Goal: Information Seeking & Learning: Learn about a topic

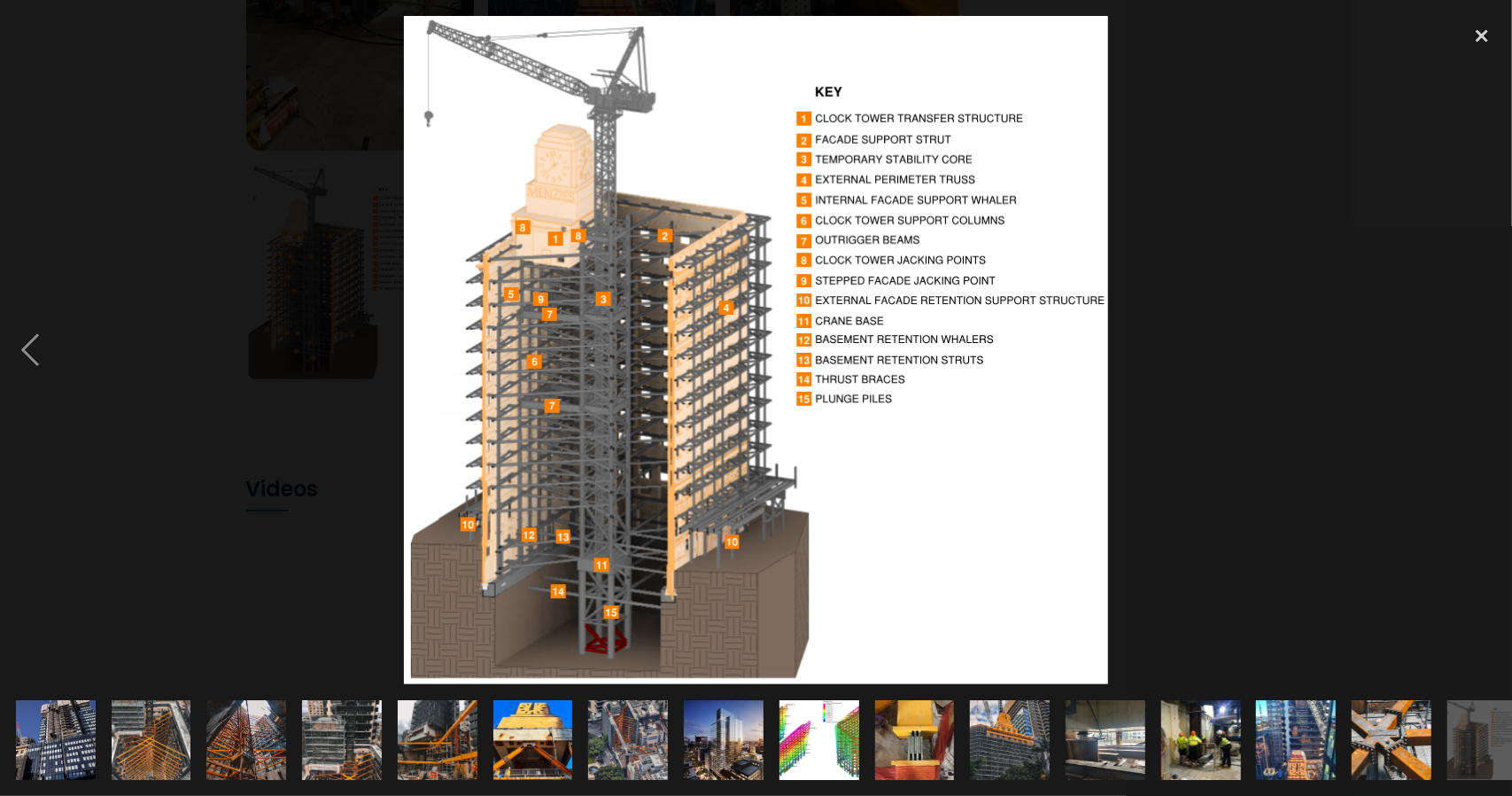
scroll to position [0, 30]
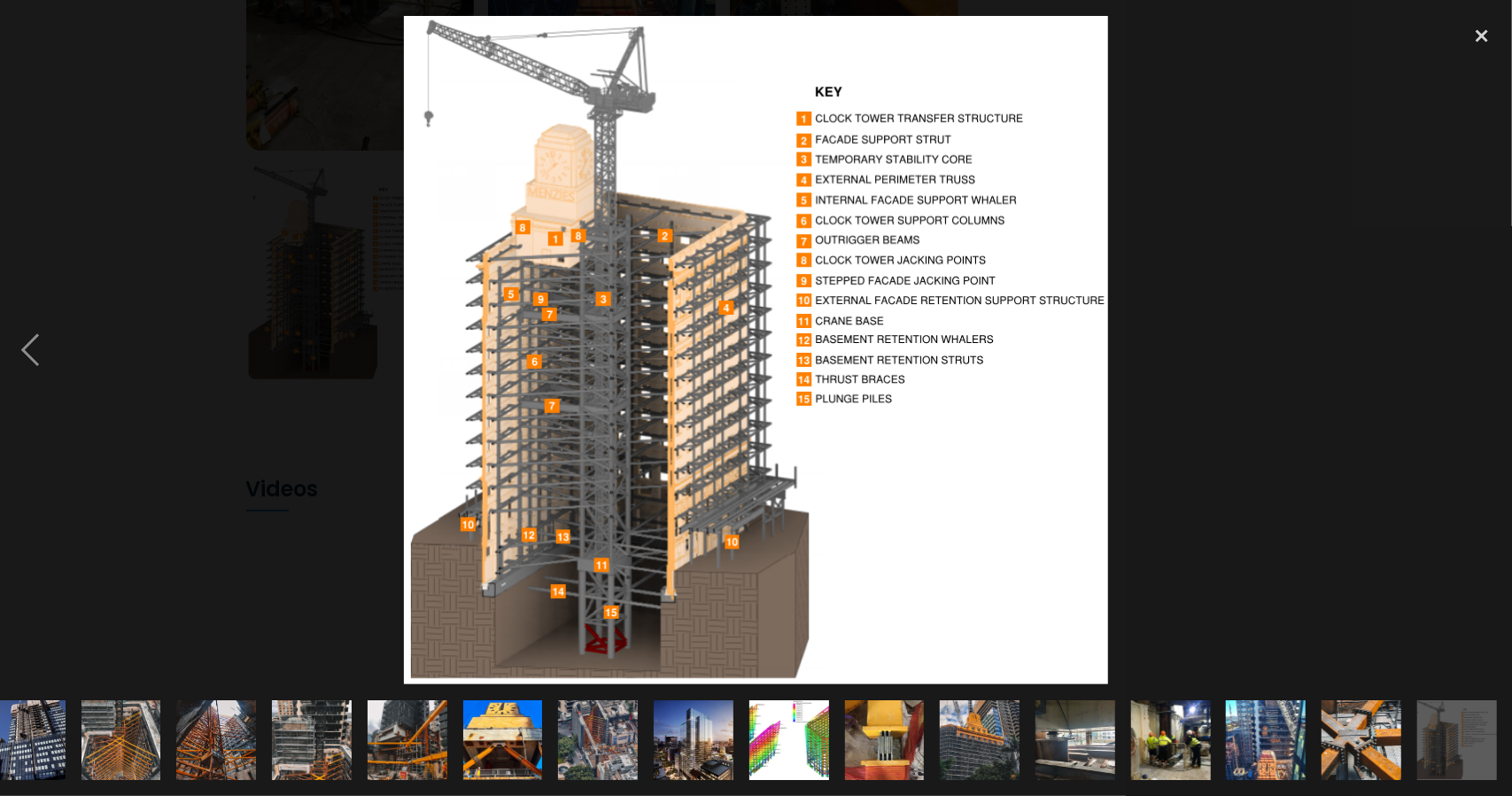
click at [25, 738] on img at bounding box center [25, 740] width 119 height 80
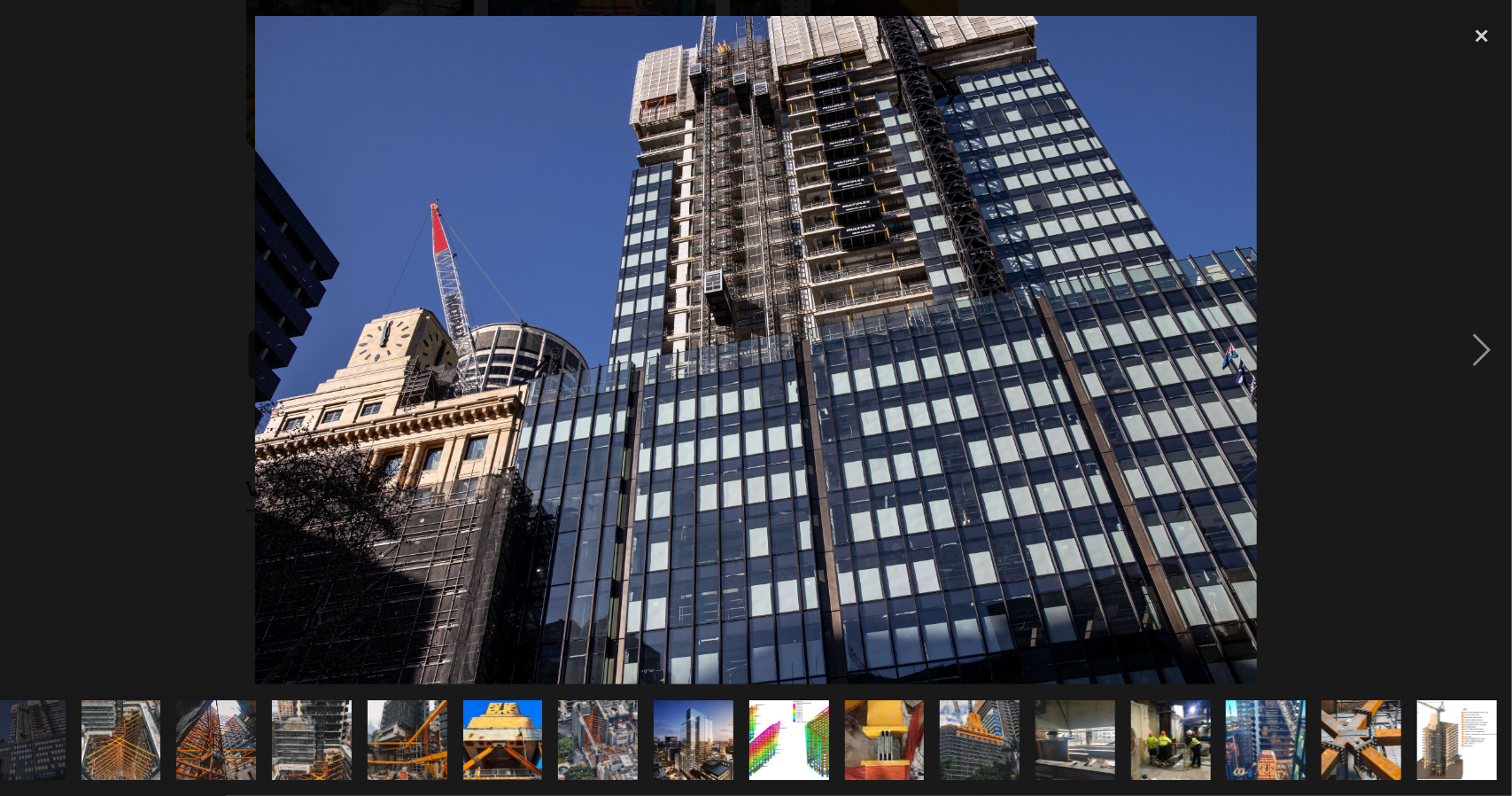
scroll to position [0, 0]
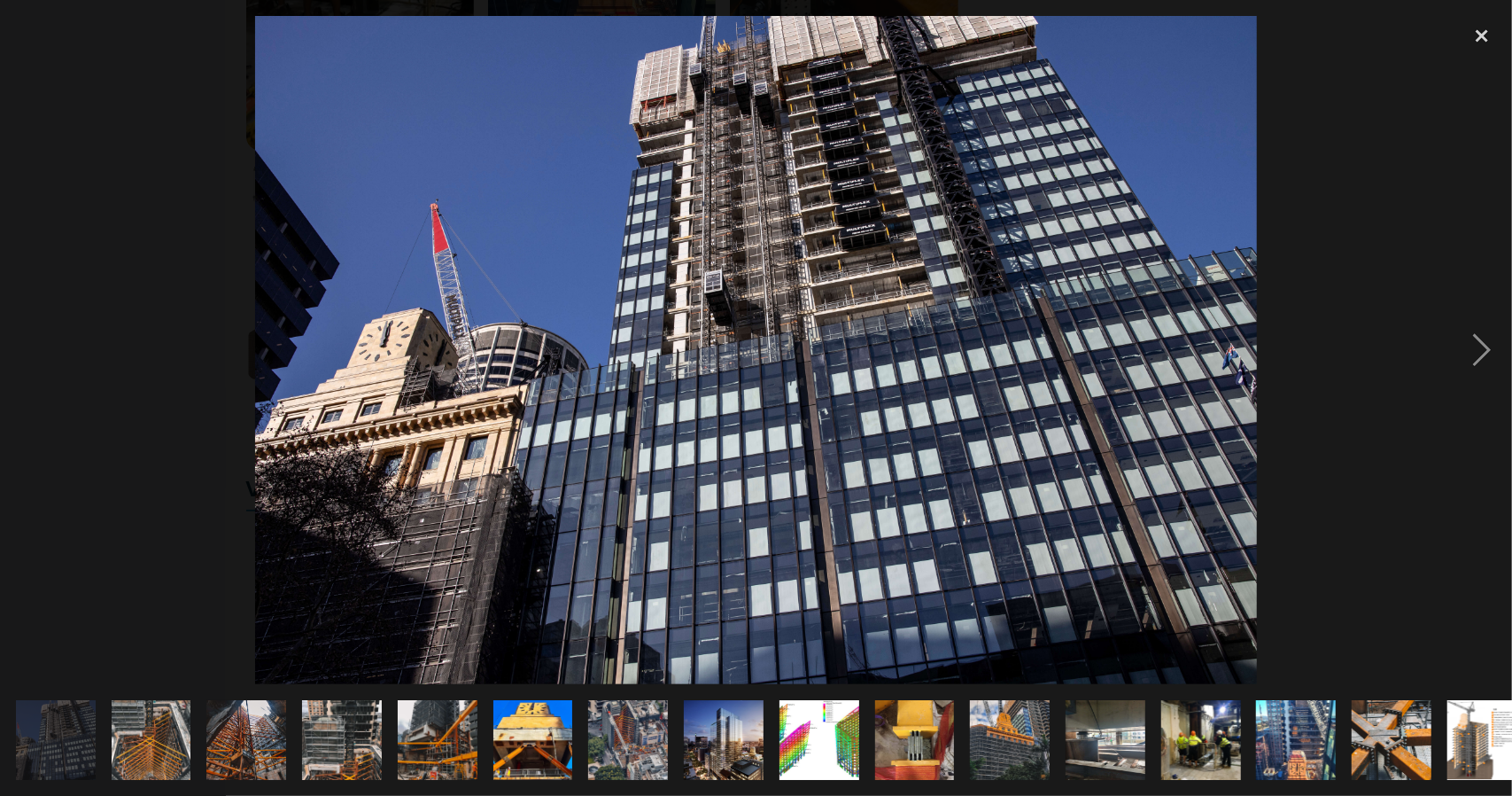
click at [148, 740] on img at bounding box center [152, 740] width 80 height 107
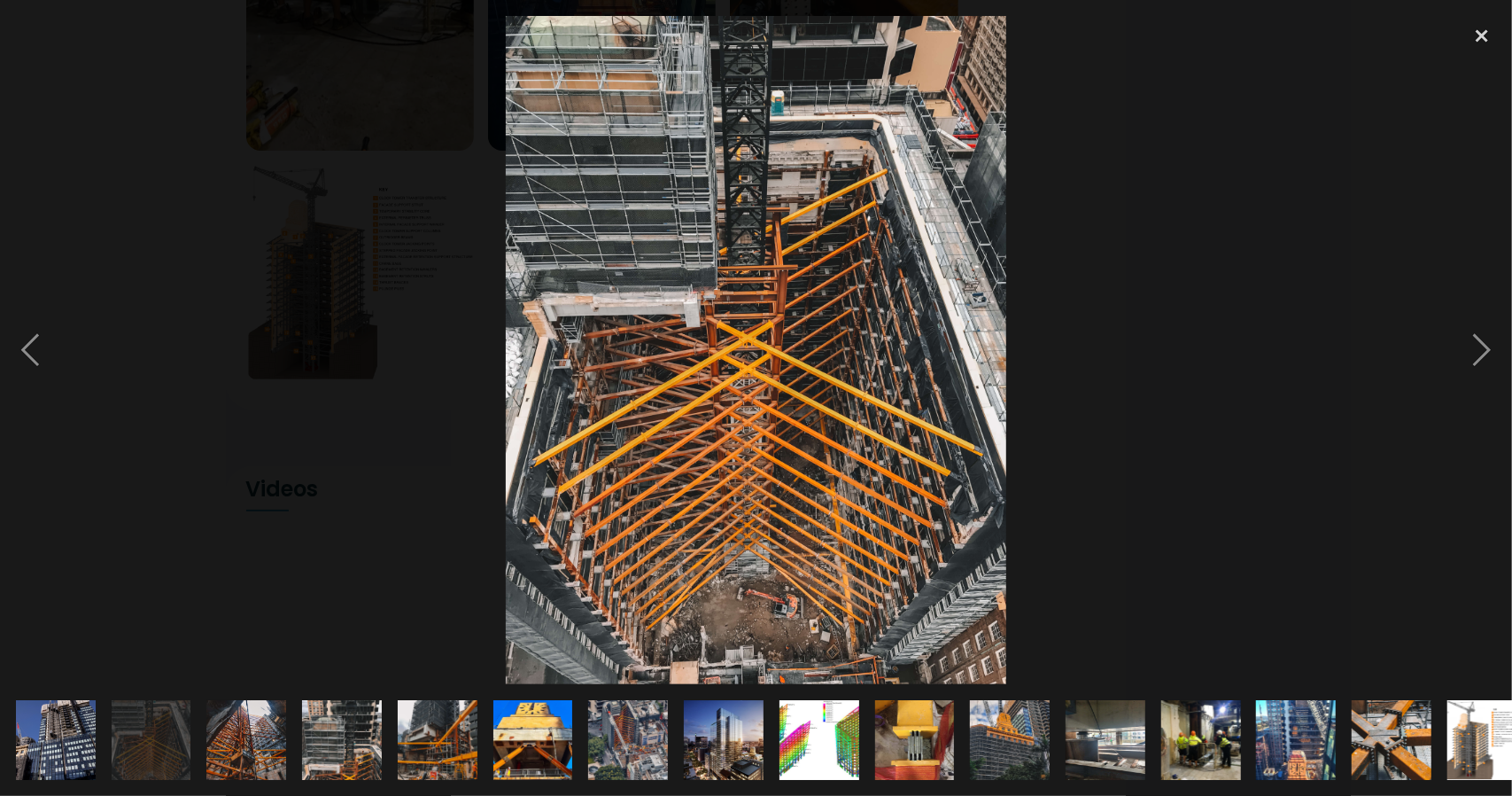
click at [36, 733] on img at bounding box center [55, 740] width 119 height 80
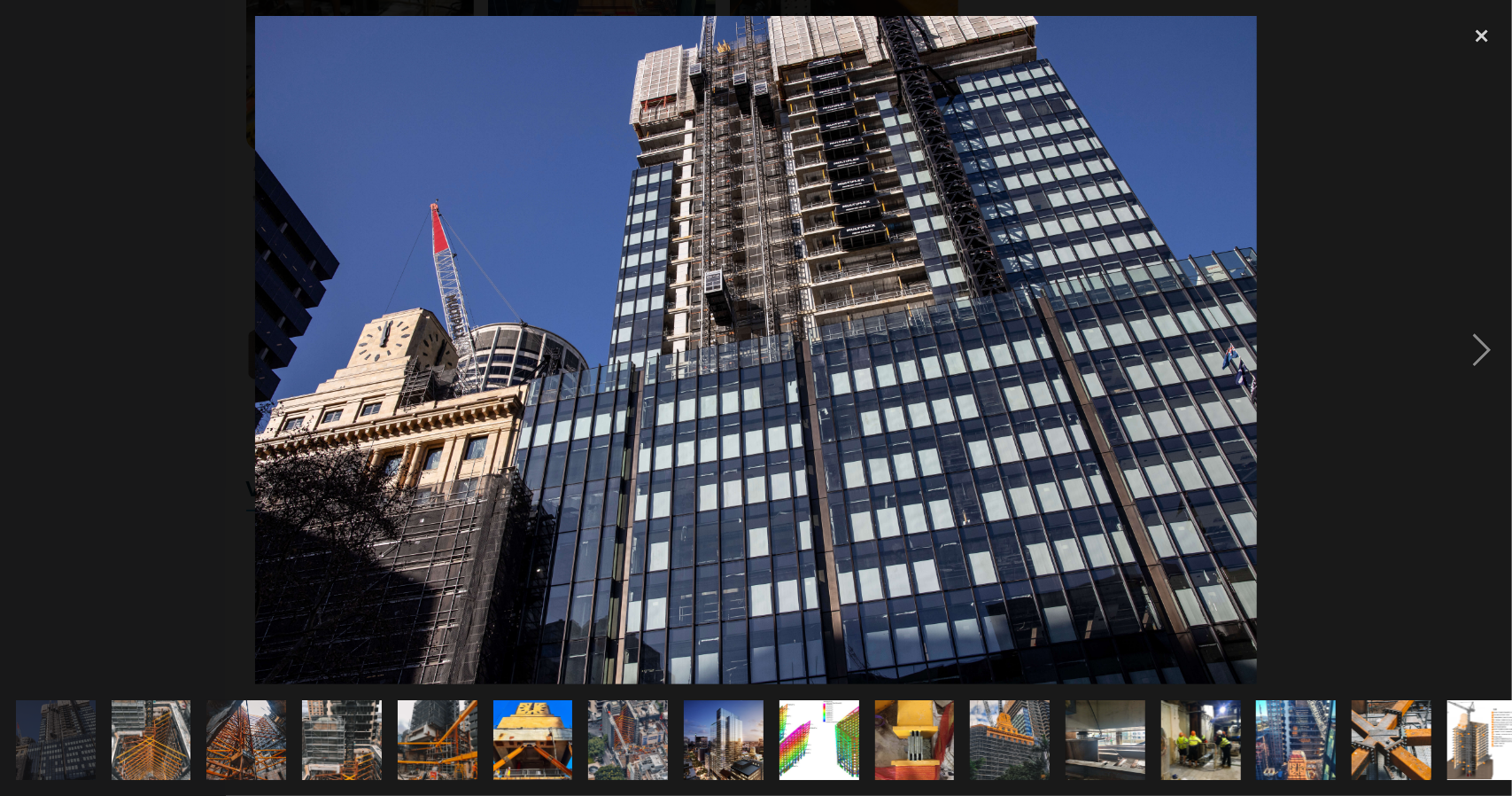
click at [135, 737] on img at bounding box center [152, 740] width 80 height 107
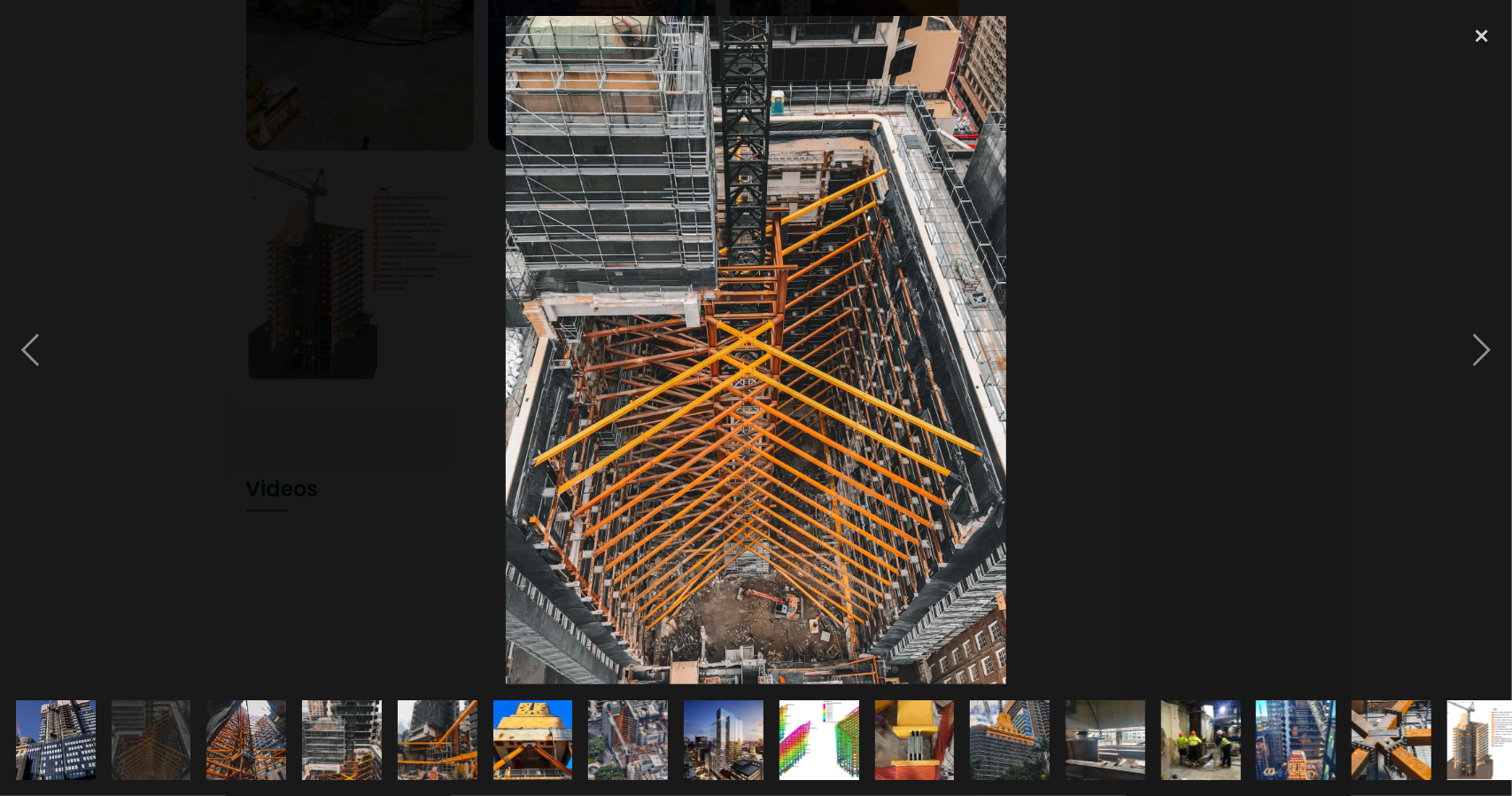
click at [238, 719] on img at bounding box center [246, 740] width 119 height 80
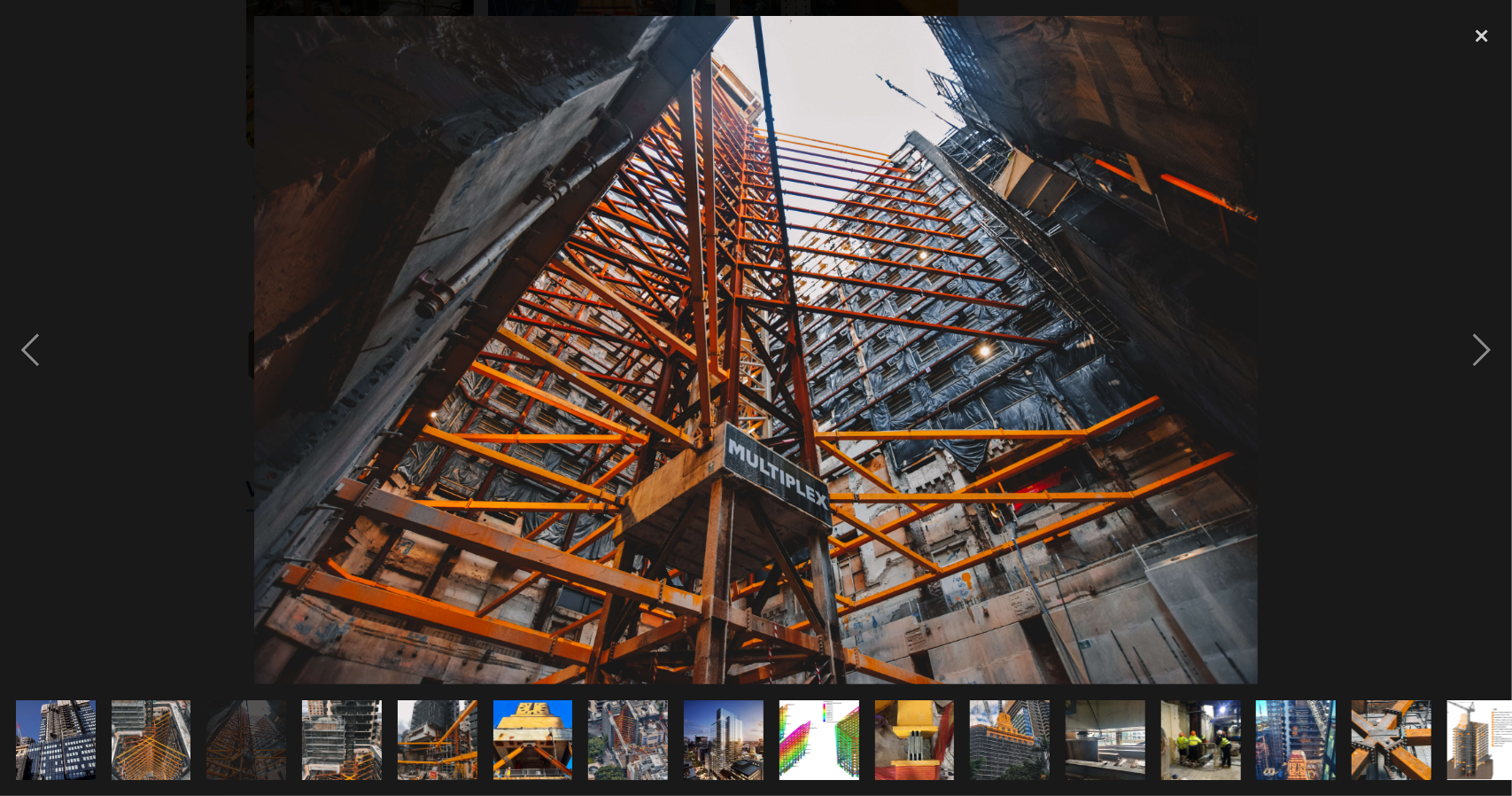
click at [370, 726] on img at bounding box center [341, 740] width 107 height 80
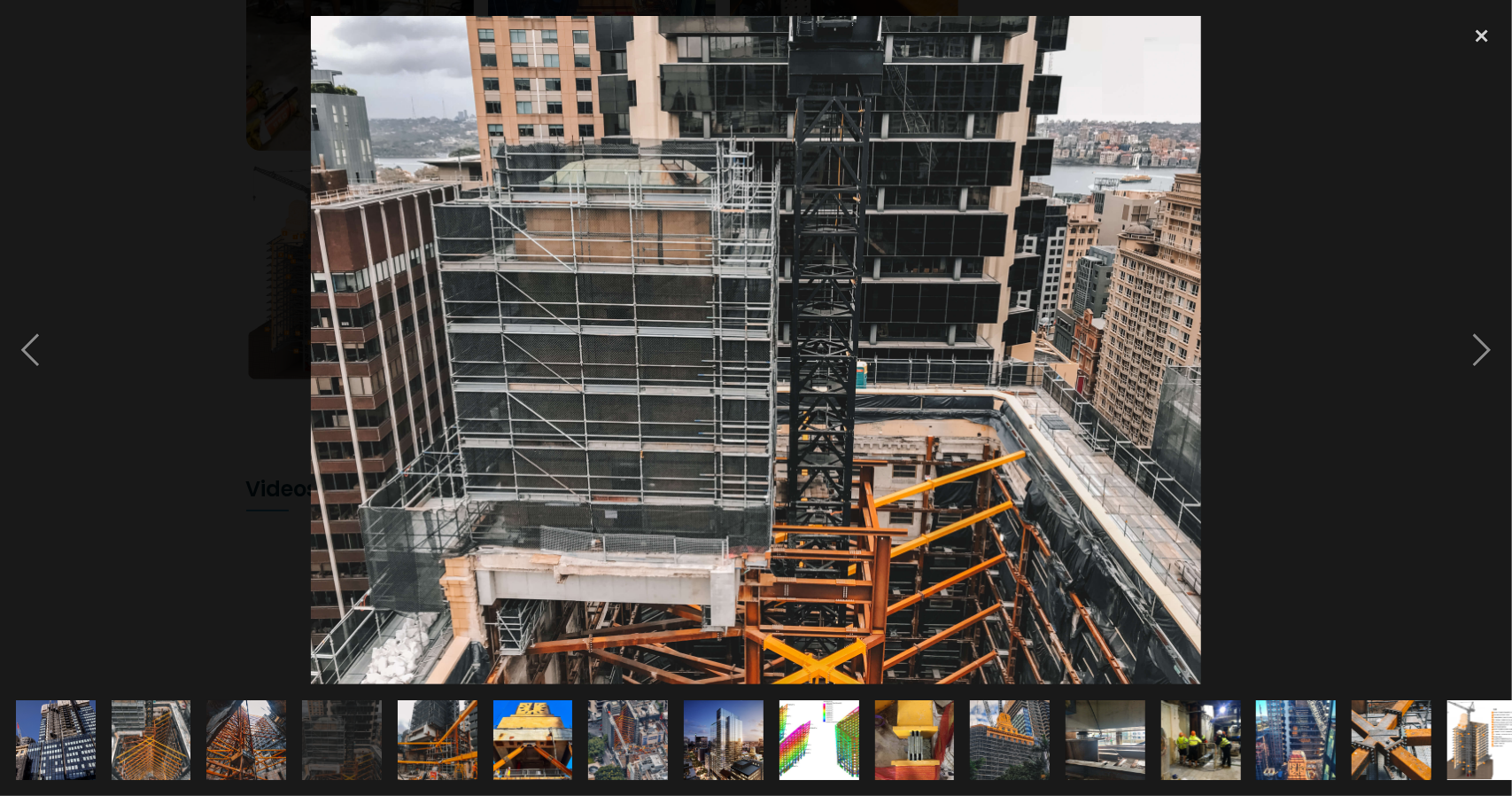
click at [455, 737] on img at bounding box center [438, 740] width 80 height 107
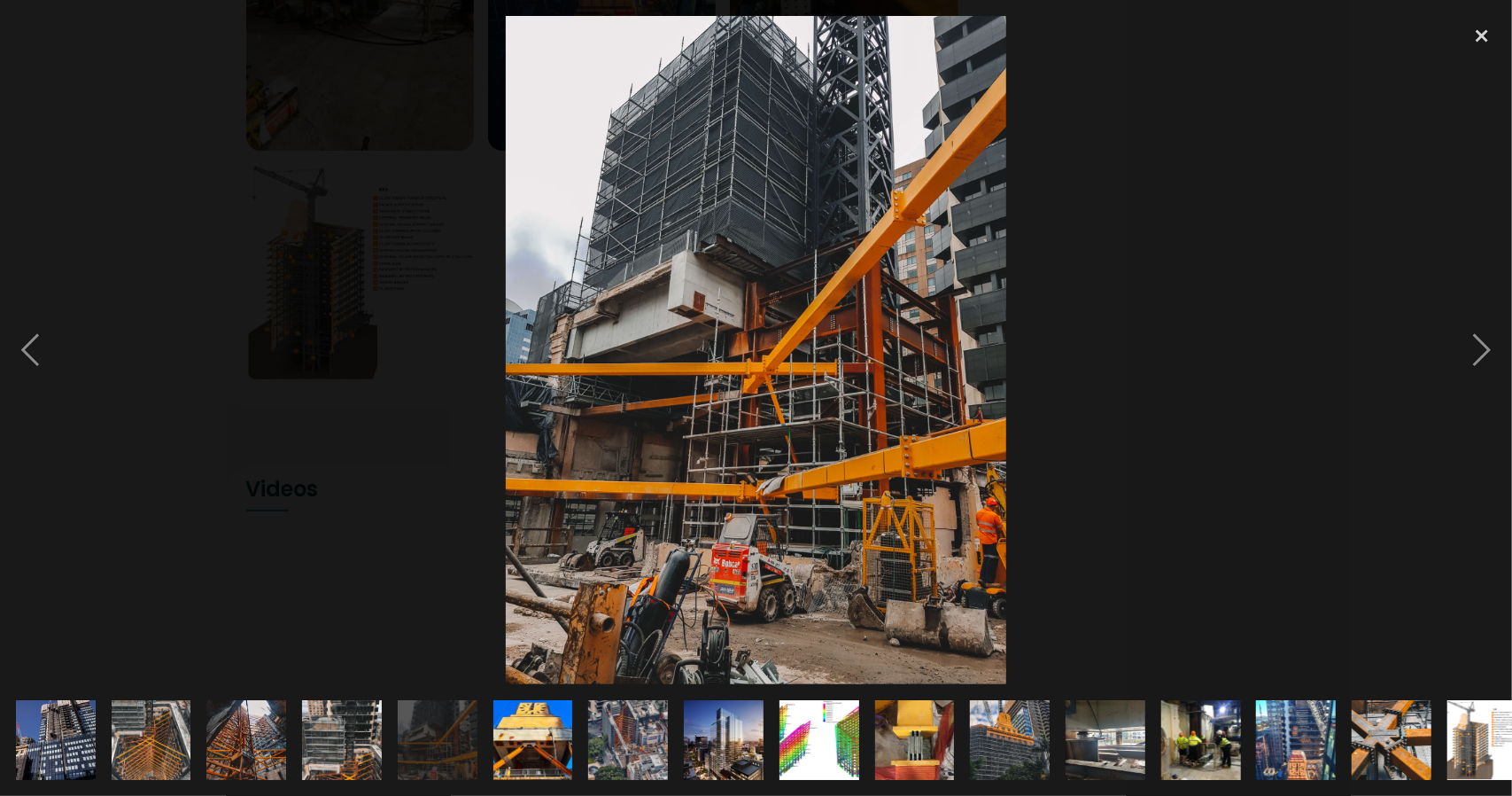
click at [528, 737] on img at bounding box center [533, 740] width 178 height 80
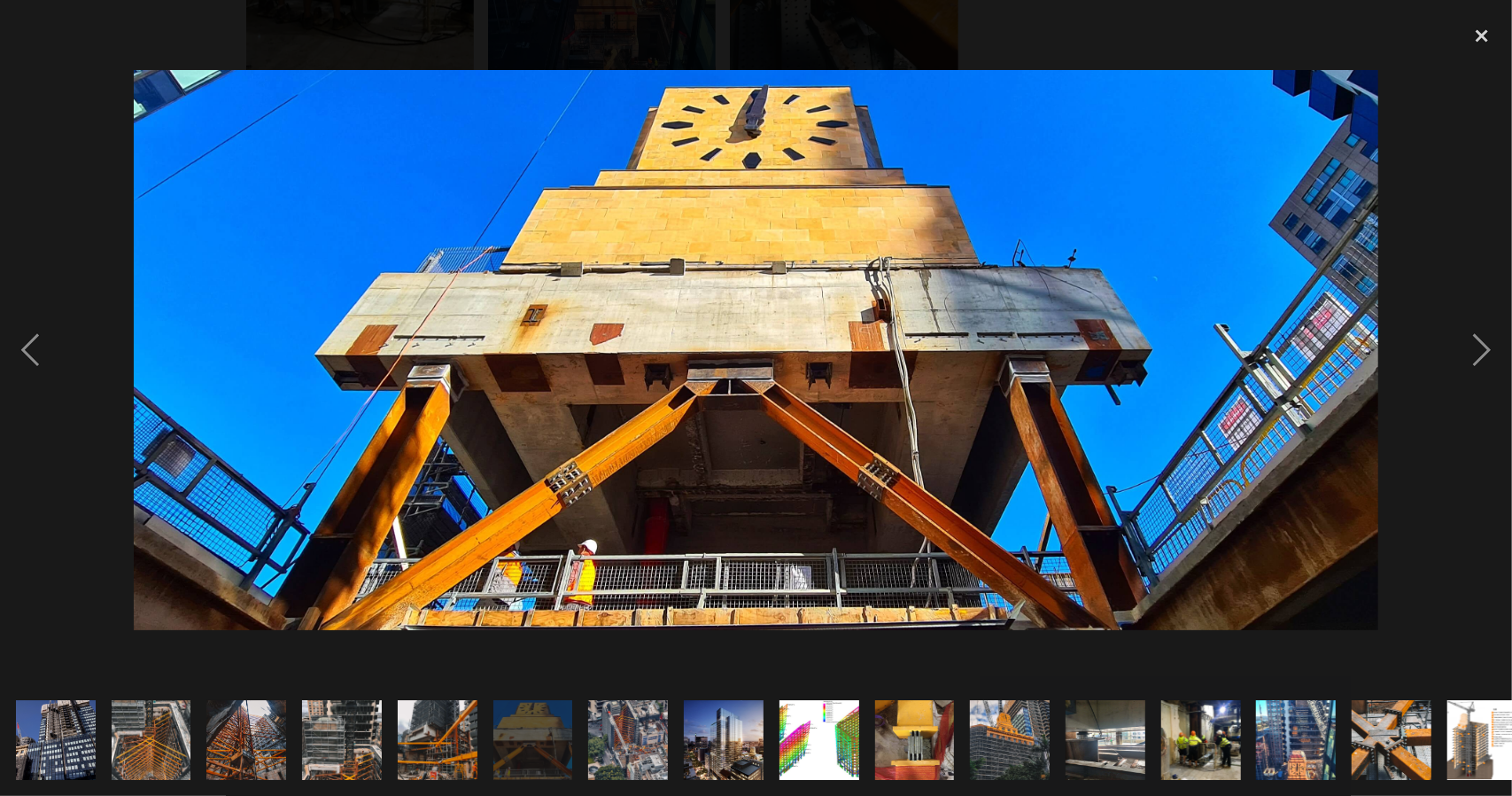
click at [620, 726] on img at bounding box center [628, 740] width 119 height 80
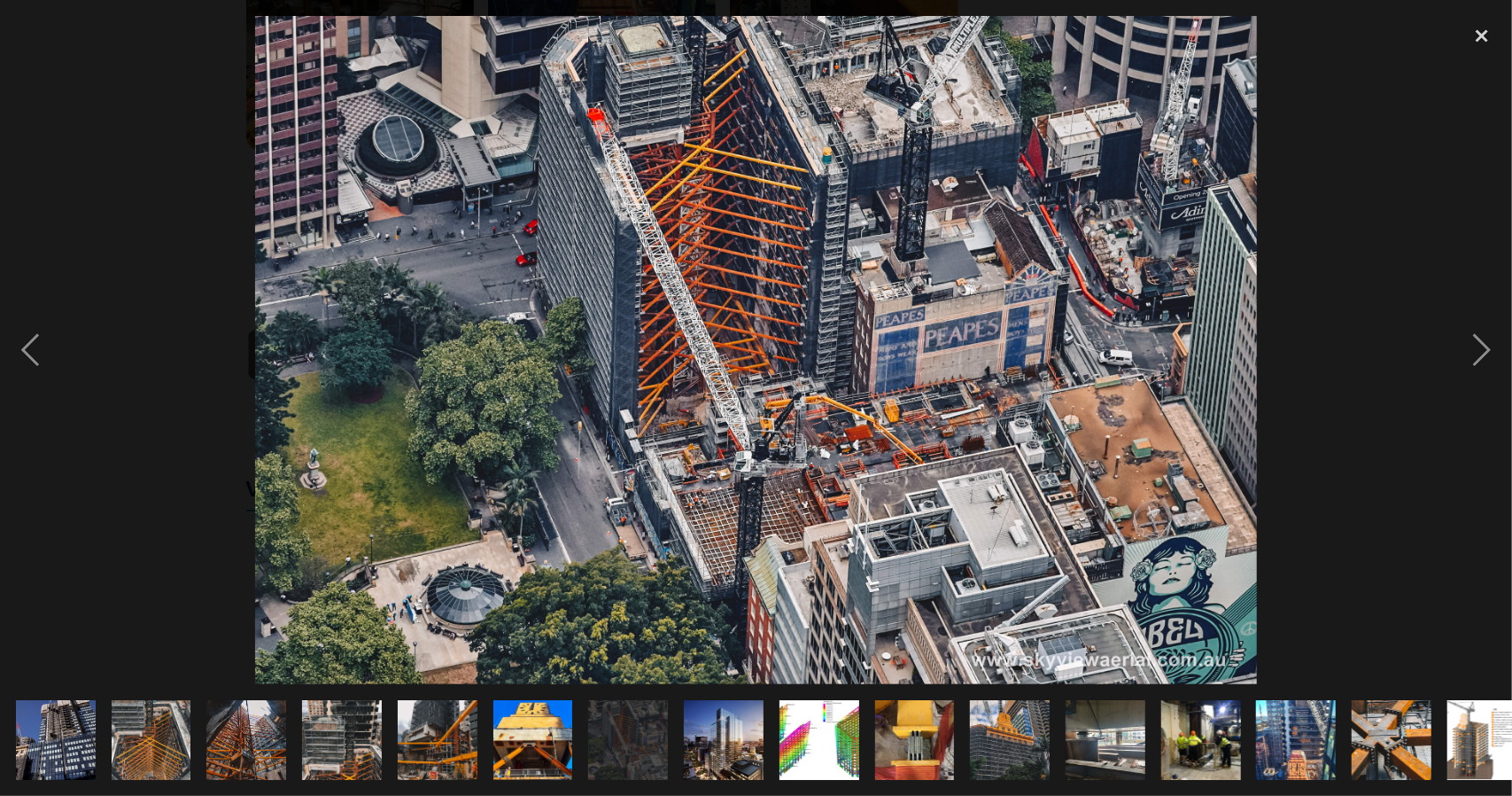
click at [746, 736] on img at bounding box center [724, 740] width 80 height 117
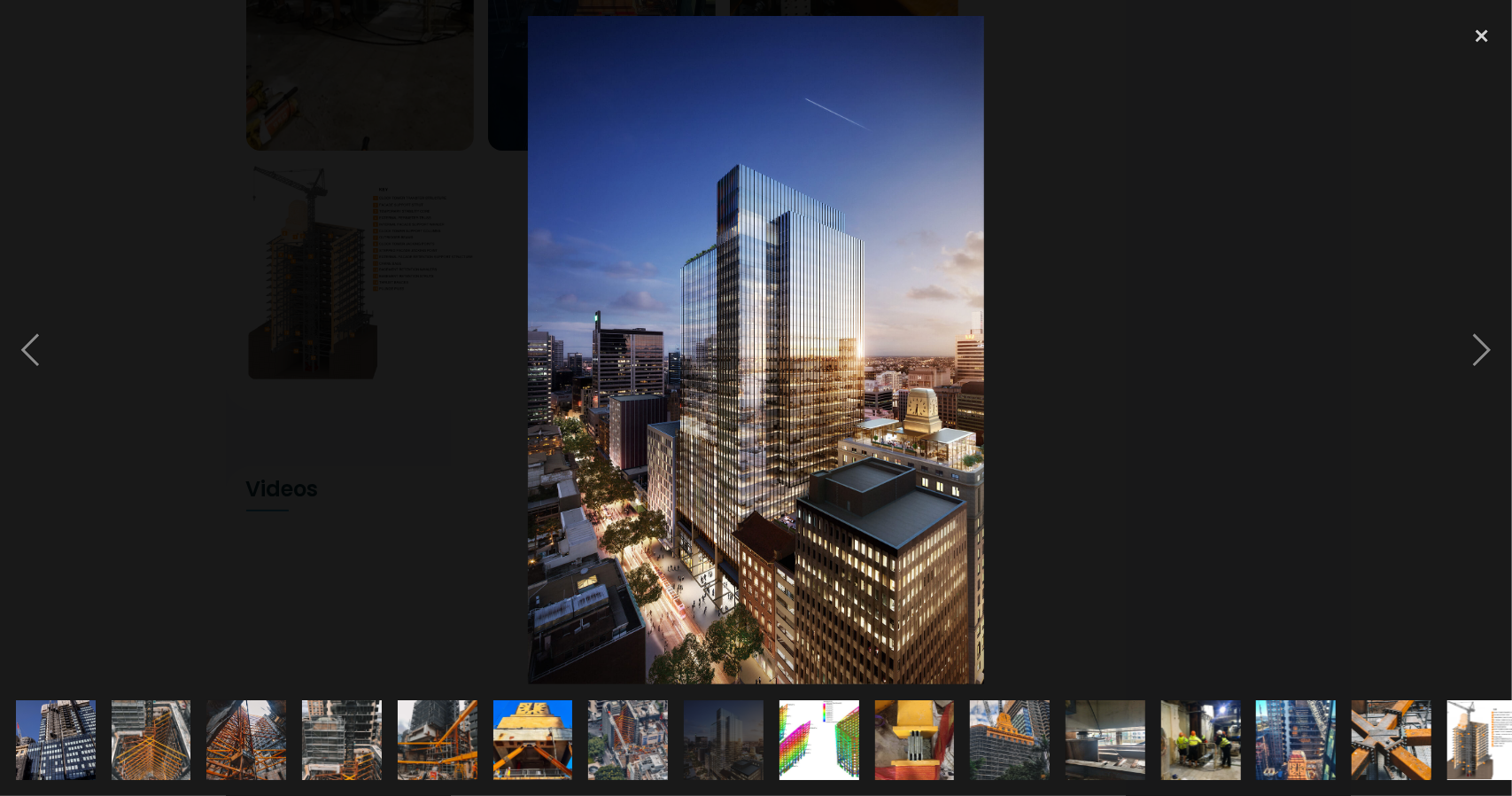
click at [799, 737] on img at bounding box center [819, 740] width 159 height 80
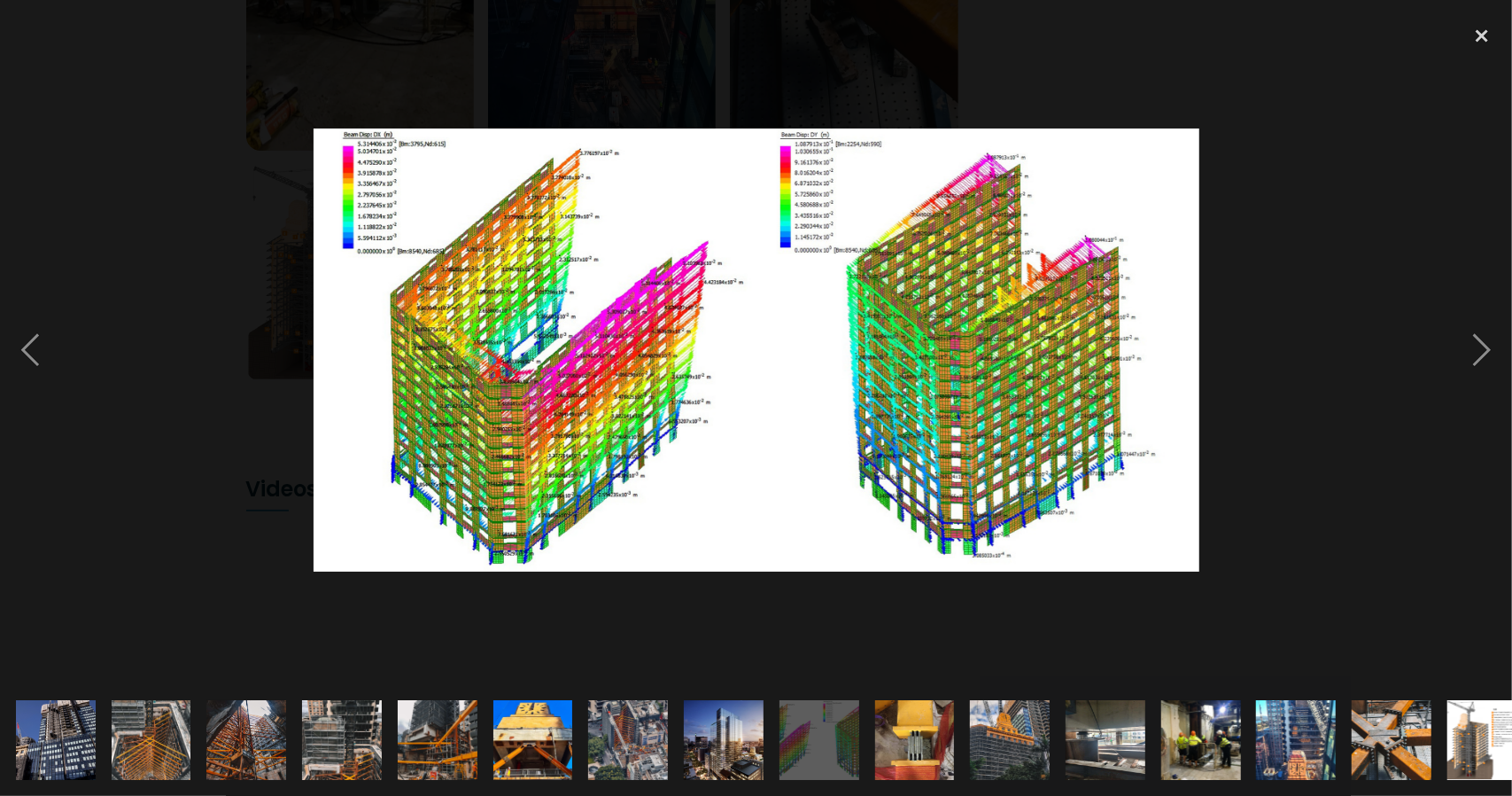
click at [656, 749] on img at bounding box center [628, 740] width 119 height 80
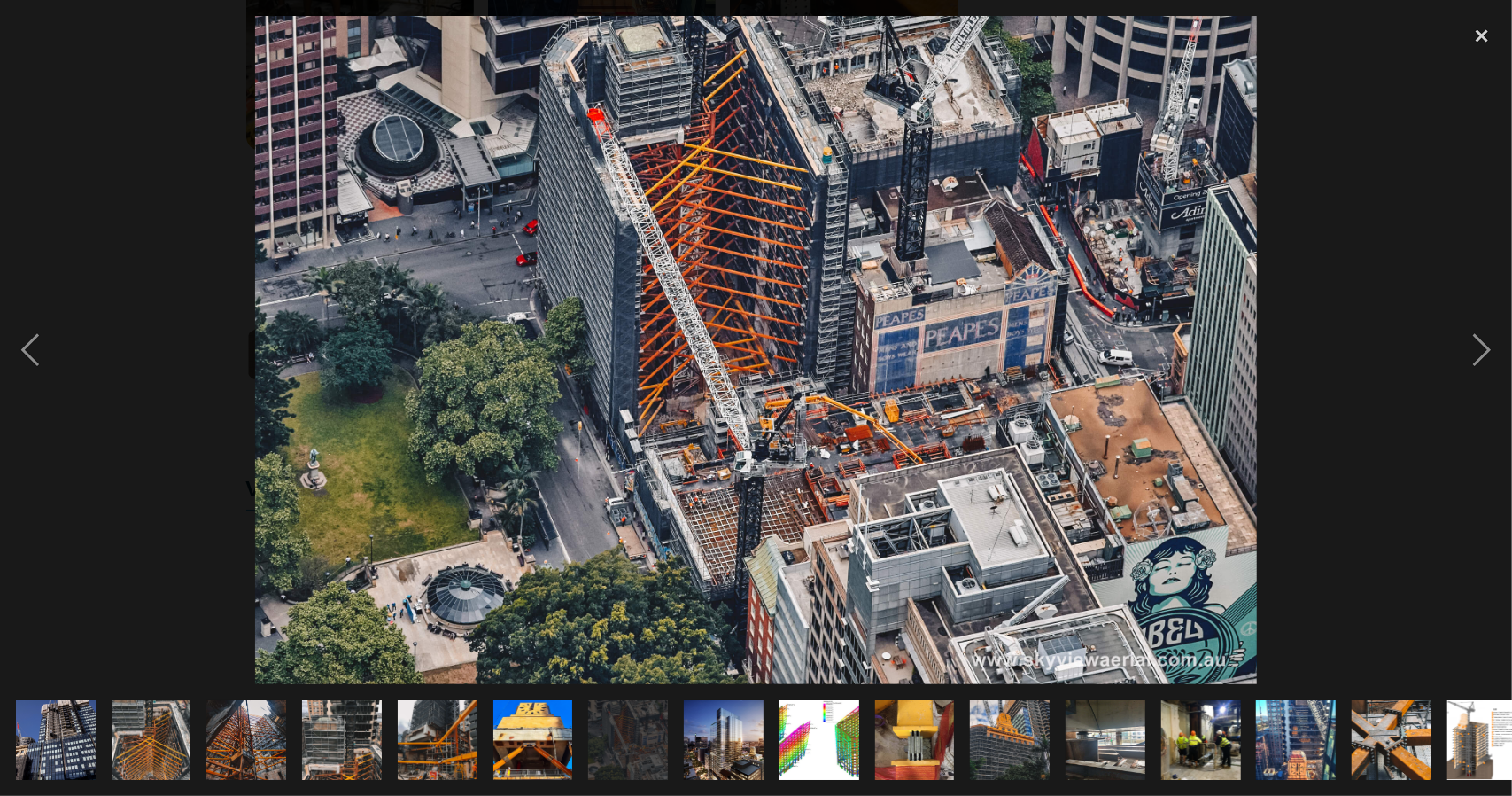
click at [712, 740] on img at bounding box center [724, 740] width 80 height 117
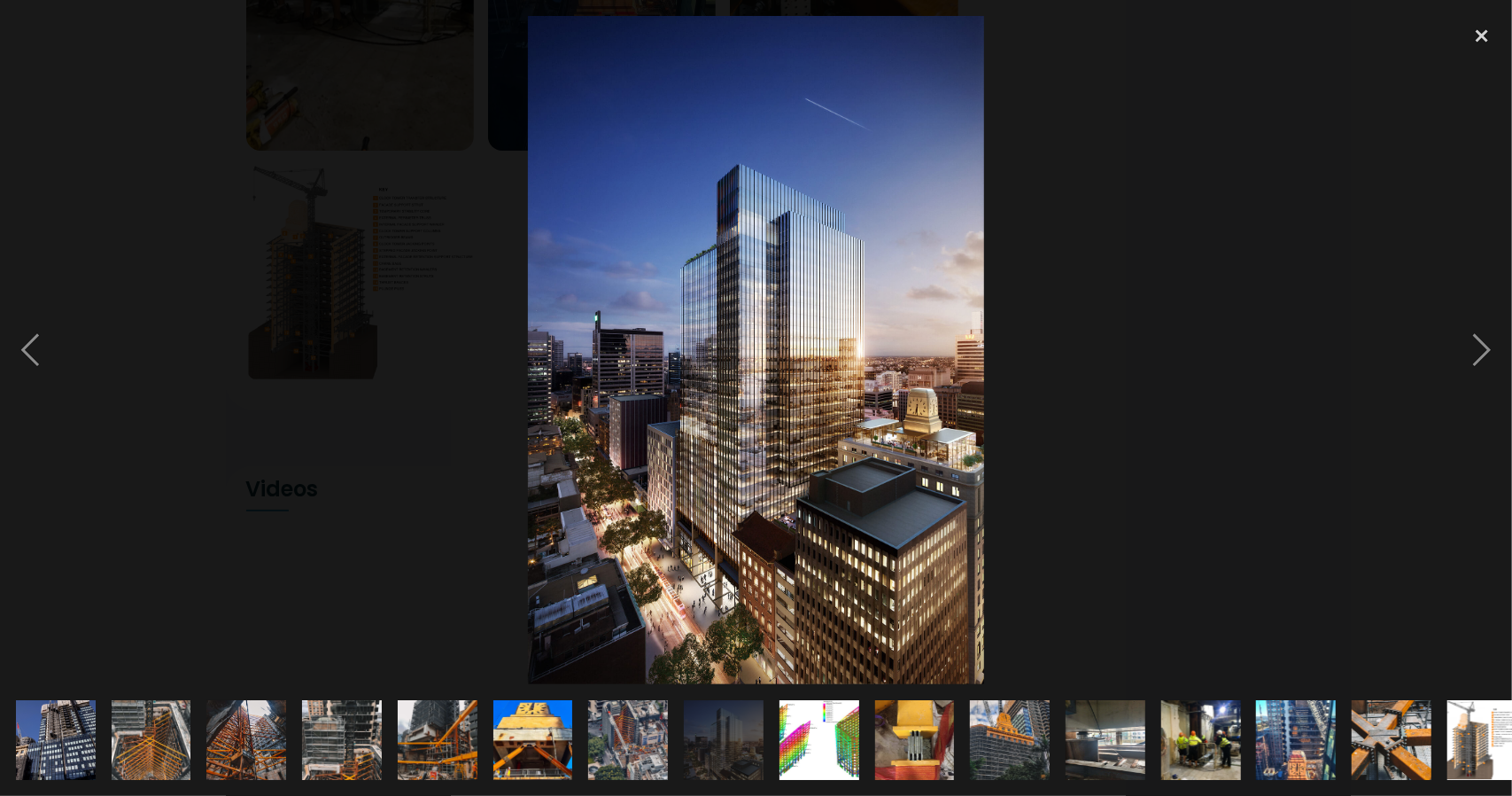
click at [652, 737] on img at bounding box center [628, 740] width 119 height 80
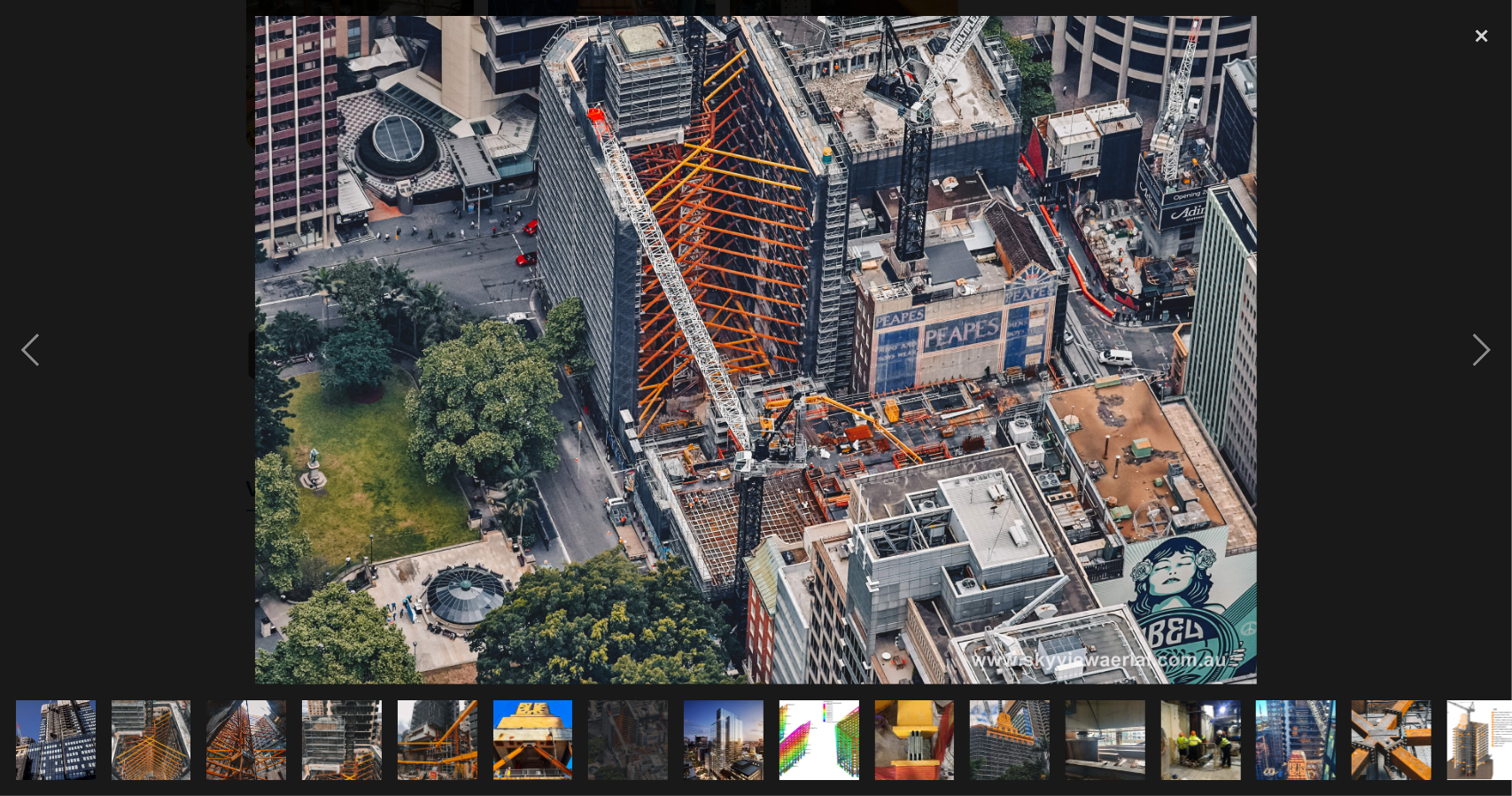
click at [998, 715] on img at bounding box center [1010, 740] width 80 height 177
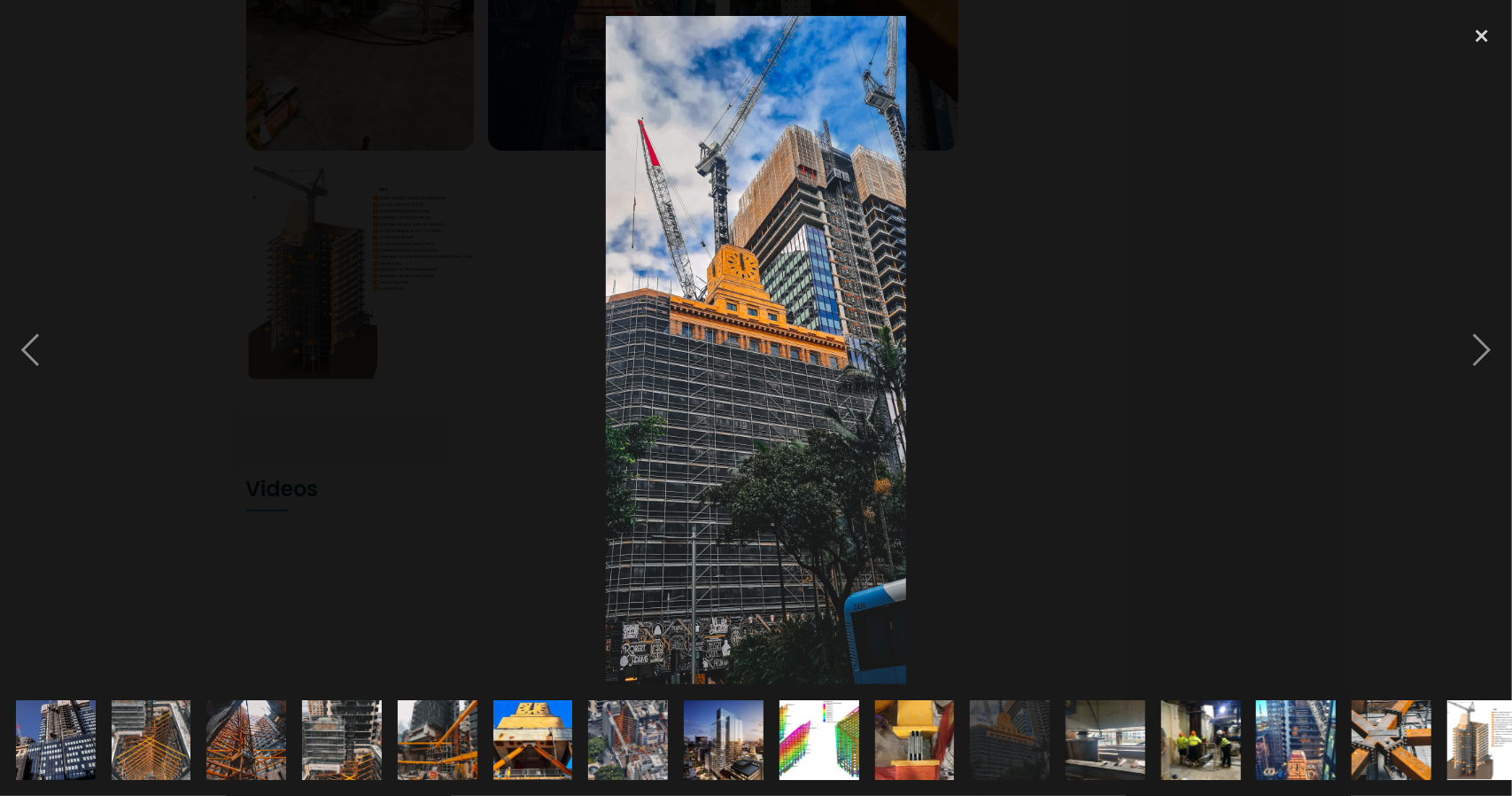
click at [1103, 738] on img at bounding box center [1106, 740] width 80 height 107
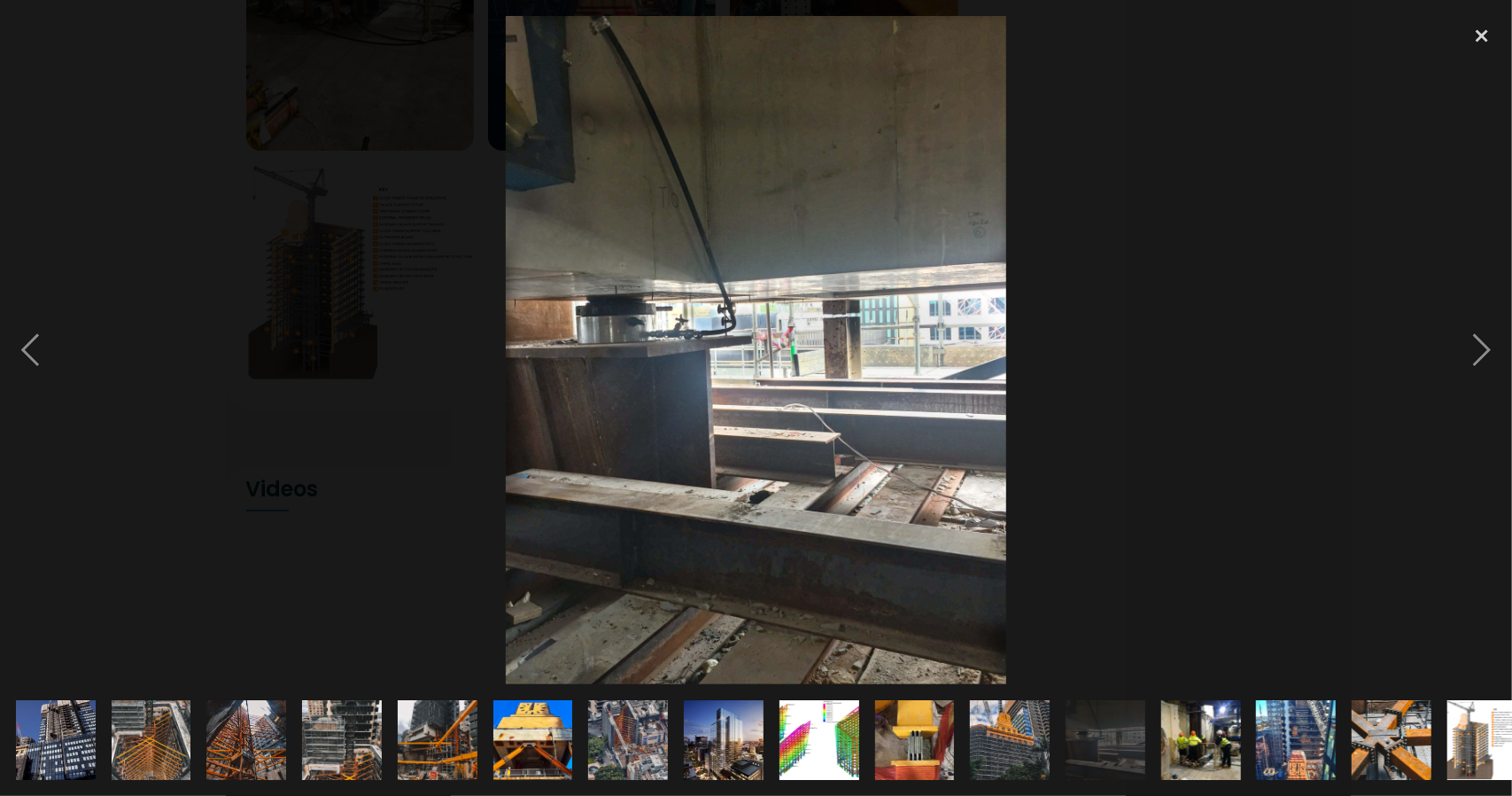
click at [1188, 726] on img at bounding box center [1202, 740] width 80 height 107
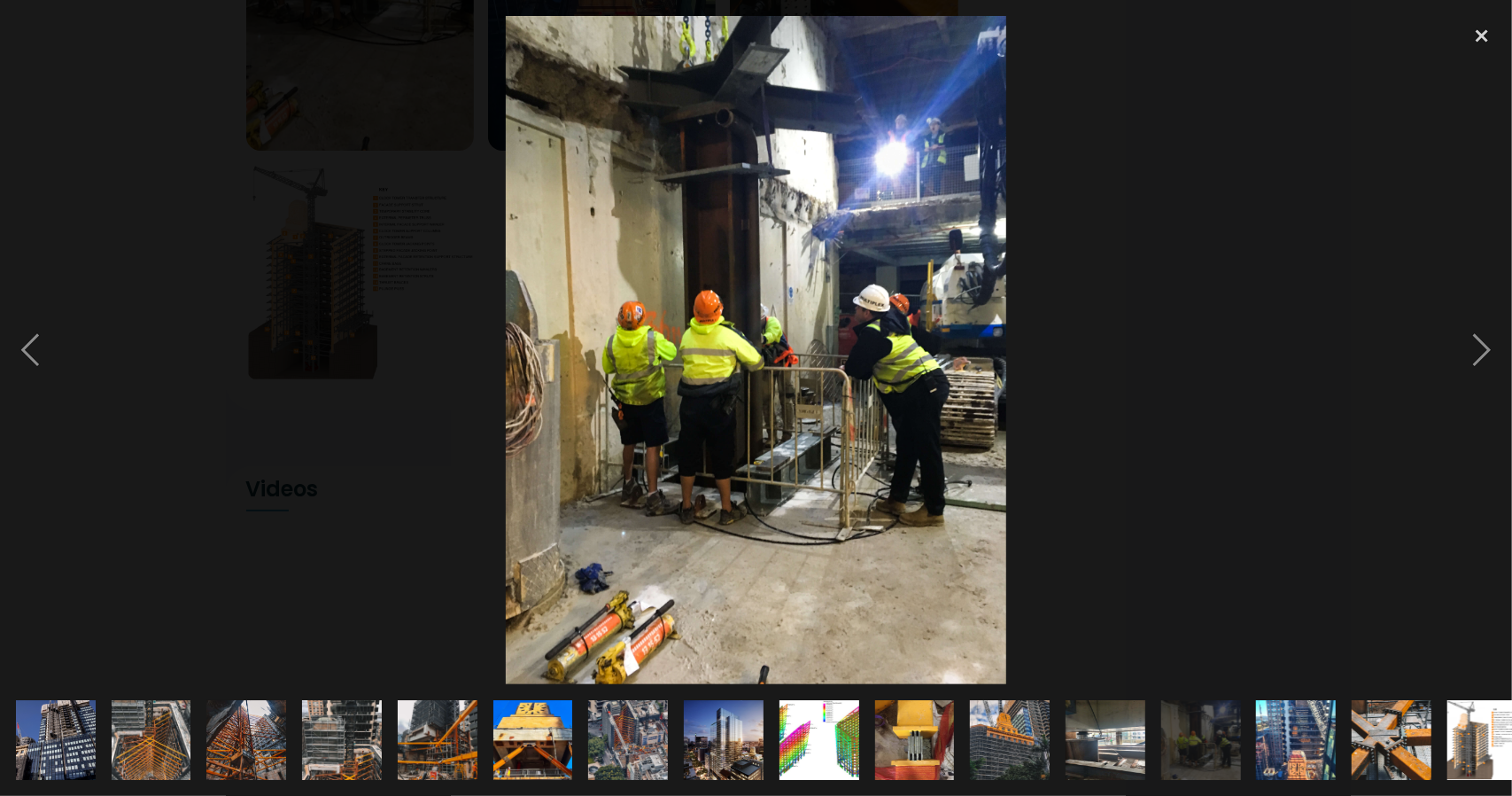
click at [1292, 726] on img at bounding box center [1296, 740] width 80 height 177
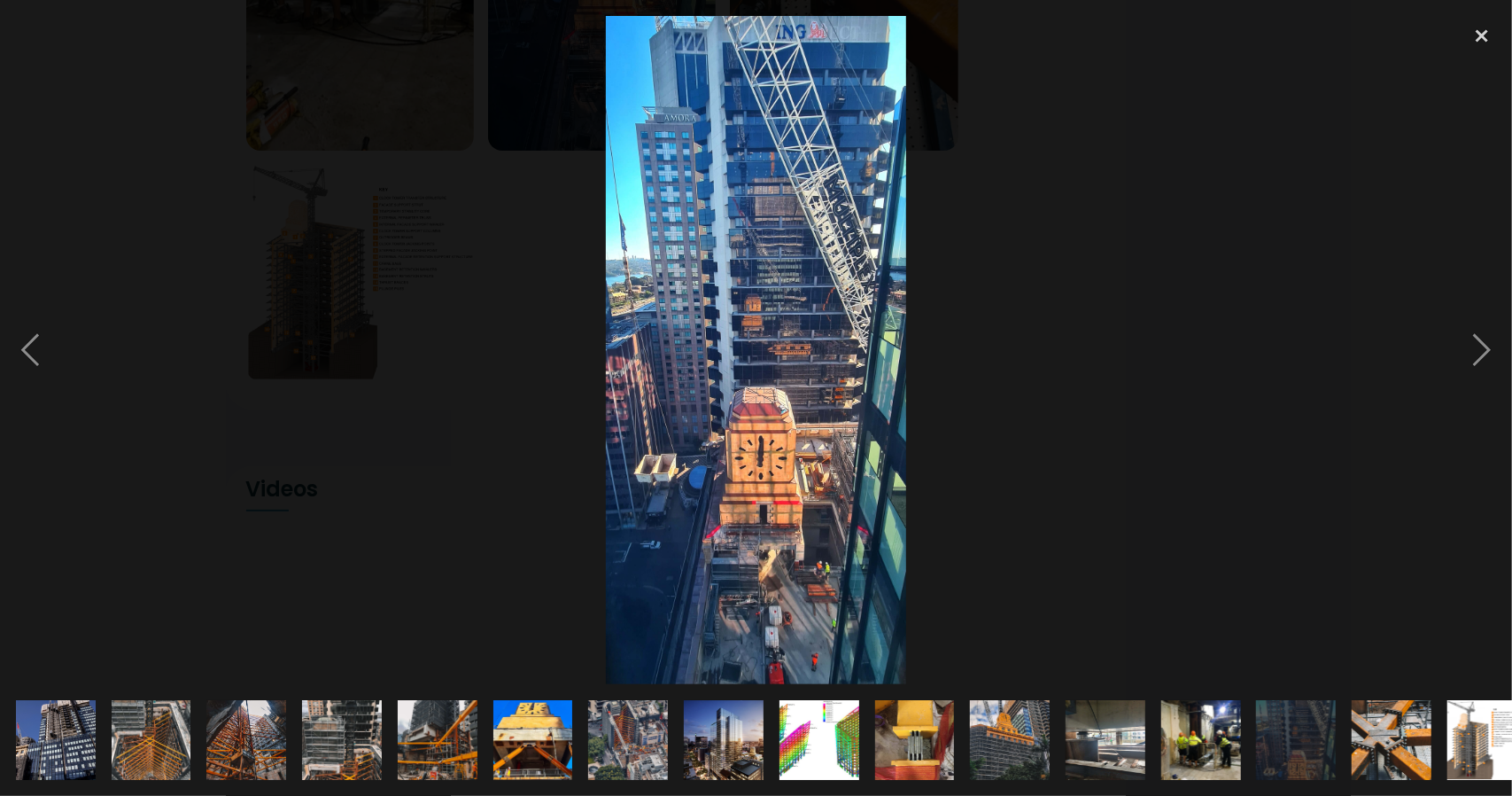
click at [1345, 730] on div at bounding box center [1391, 740] width 96 height 112
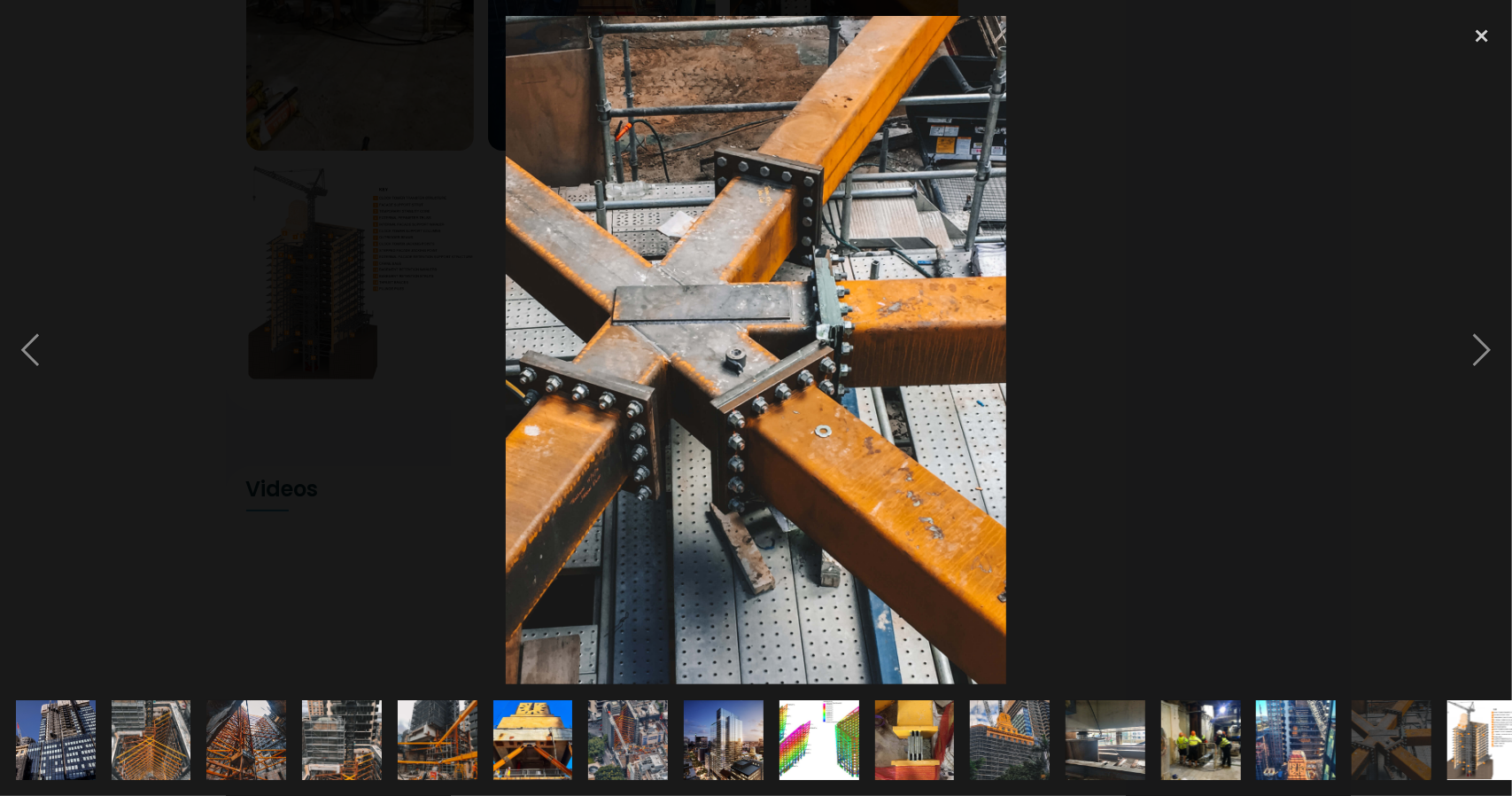
click at [1403, 731] on img at bounding box center [1392, 740] width 80 height 107
click at [1505, 732] on img at bounding box center [1487, 740] width 84 height 80
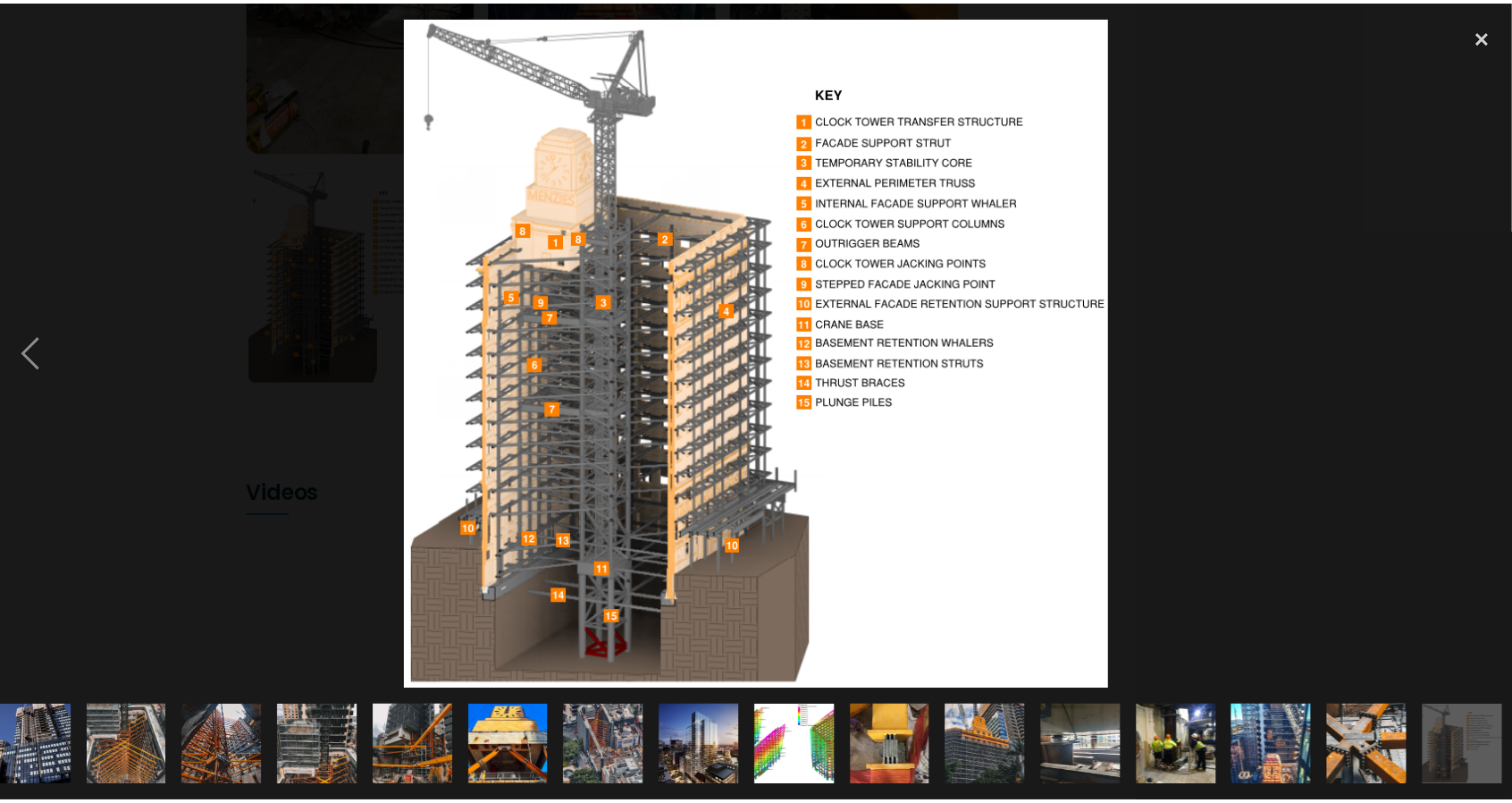
scroll to position [0, 30]
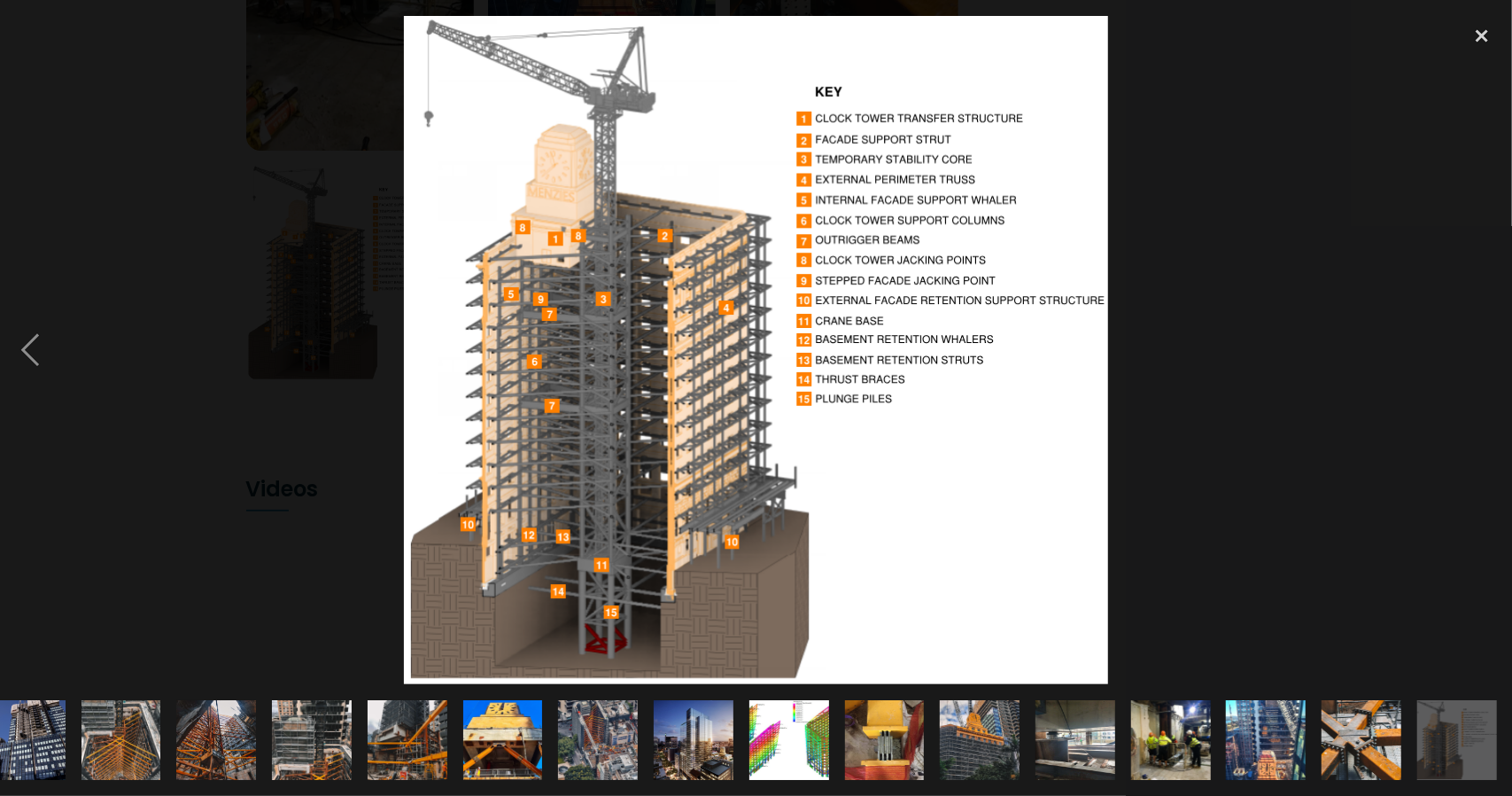
drag, startPoint x: 1380, startPoint y: 740, endPoint x: 1216, endPoint y: 745, distance: 164.1
click at [1221, 744] on div at bounding box center [756, 740] width 1512 height 112
click at [986, 731] on img at bounding box center [979, 740] width 80 height 177
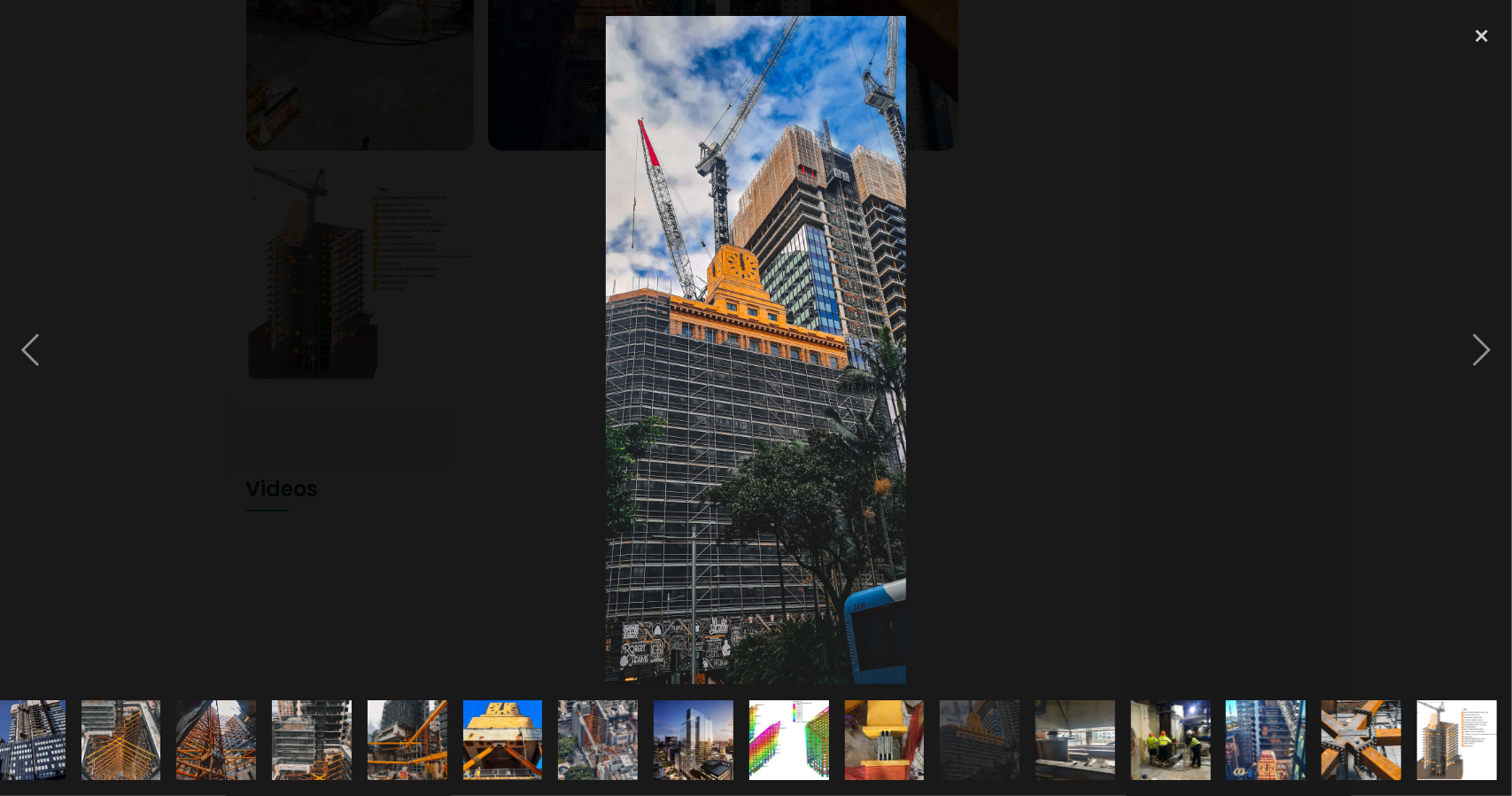
drag, startPoint x: 455, startPoint y: 432, endPoint x: 449, endPoint y: 411, distance: 21.8
click at [455, 430] on div at bounding box center [756, 351] width 1512 height 668
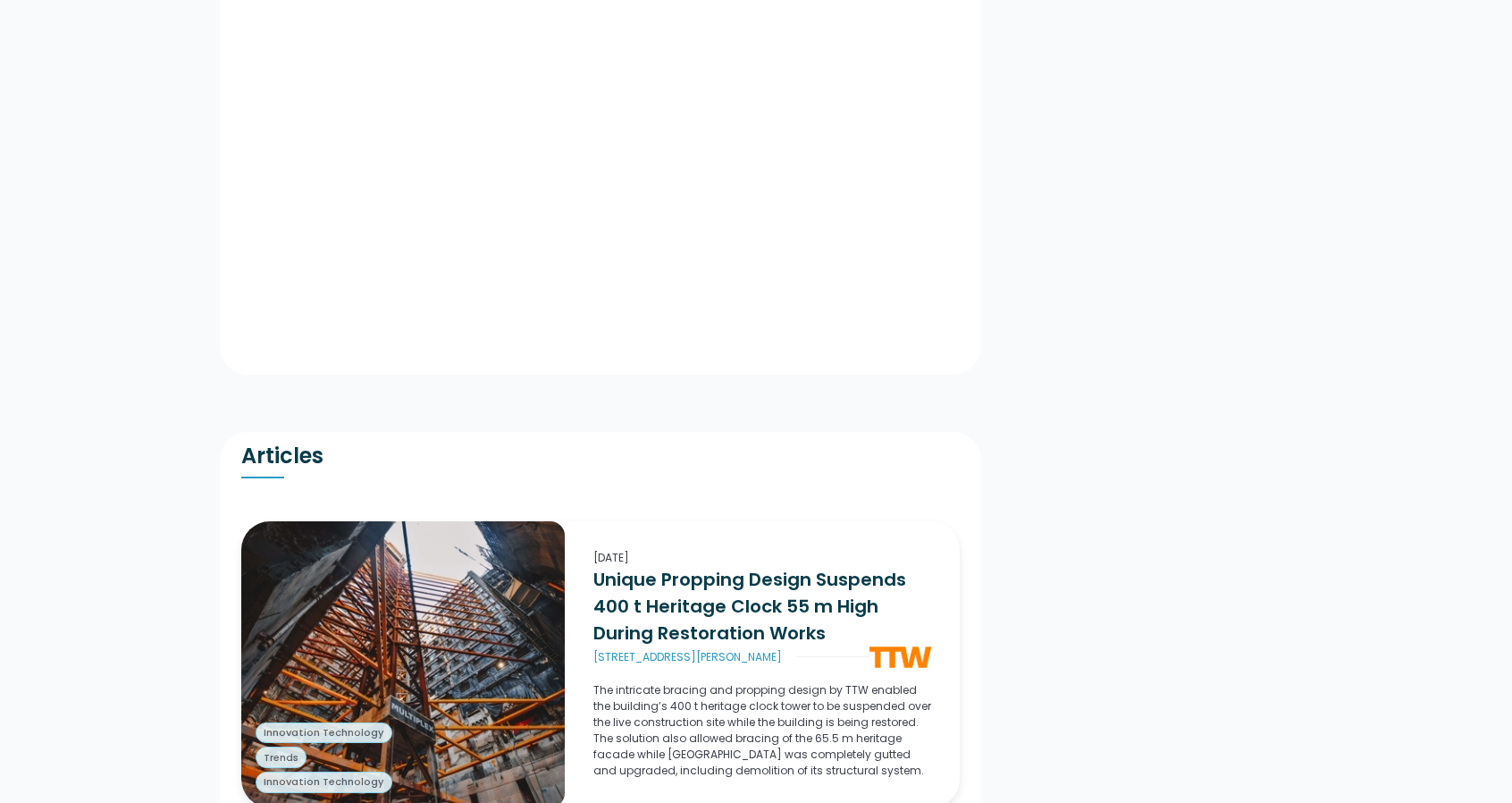
scroll to position [0, 0]
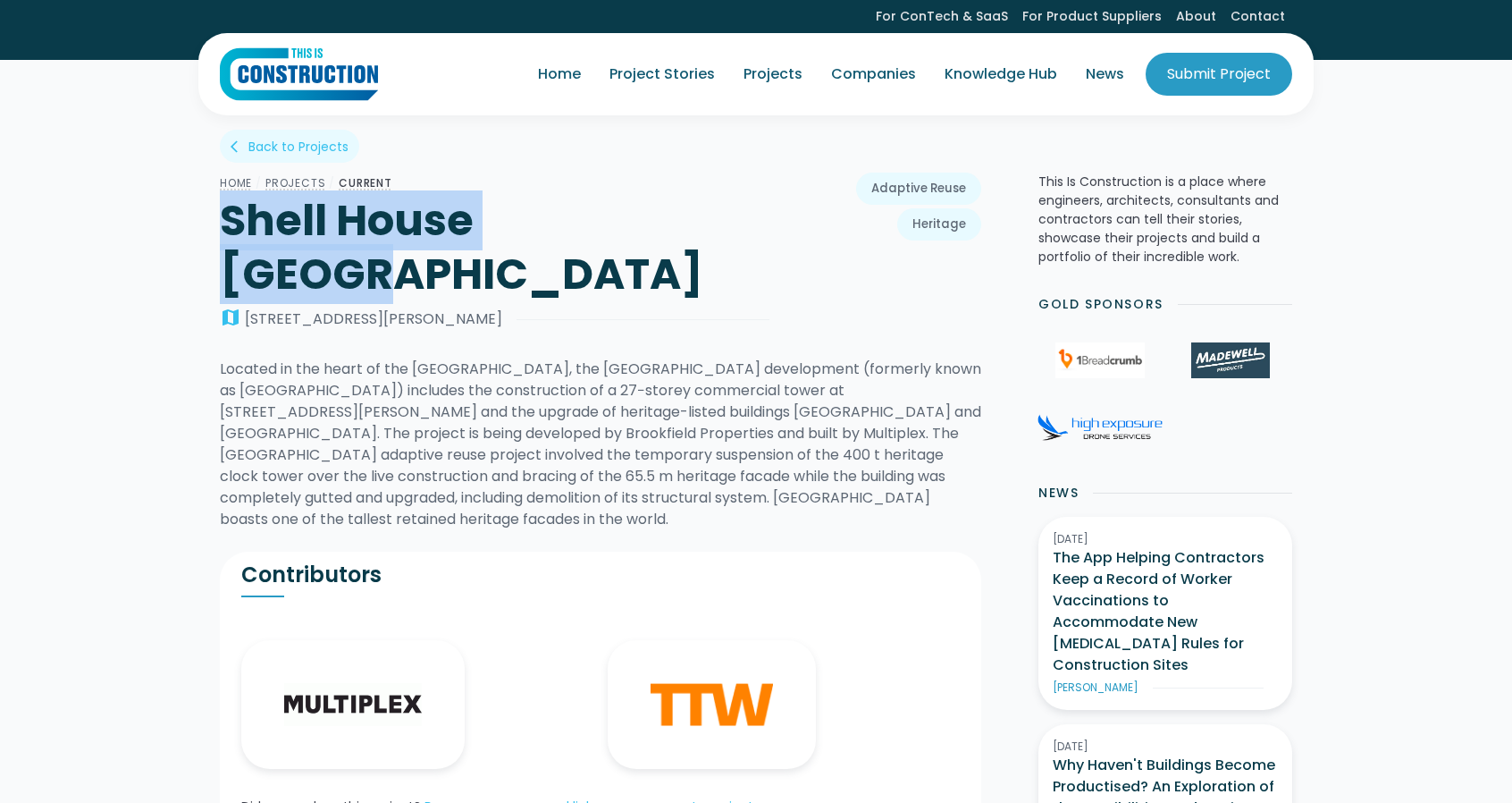
drag, startPoint x: 671, startPoint y: 228, endPoint x: 223, endPoint y: 224, distance: 448.0
click at [223, 224] on h1 "Shell House [GEOGRAPHIC_DATA]" at bounding box center [494, 247] width 549 height 107
copy h1 "Shell House [GEOGRAPHIC_DATA]"
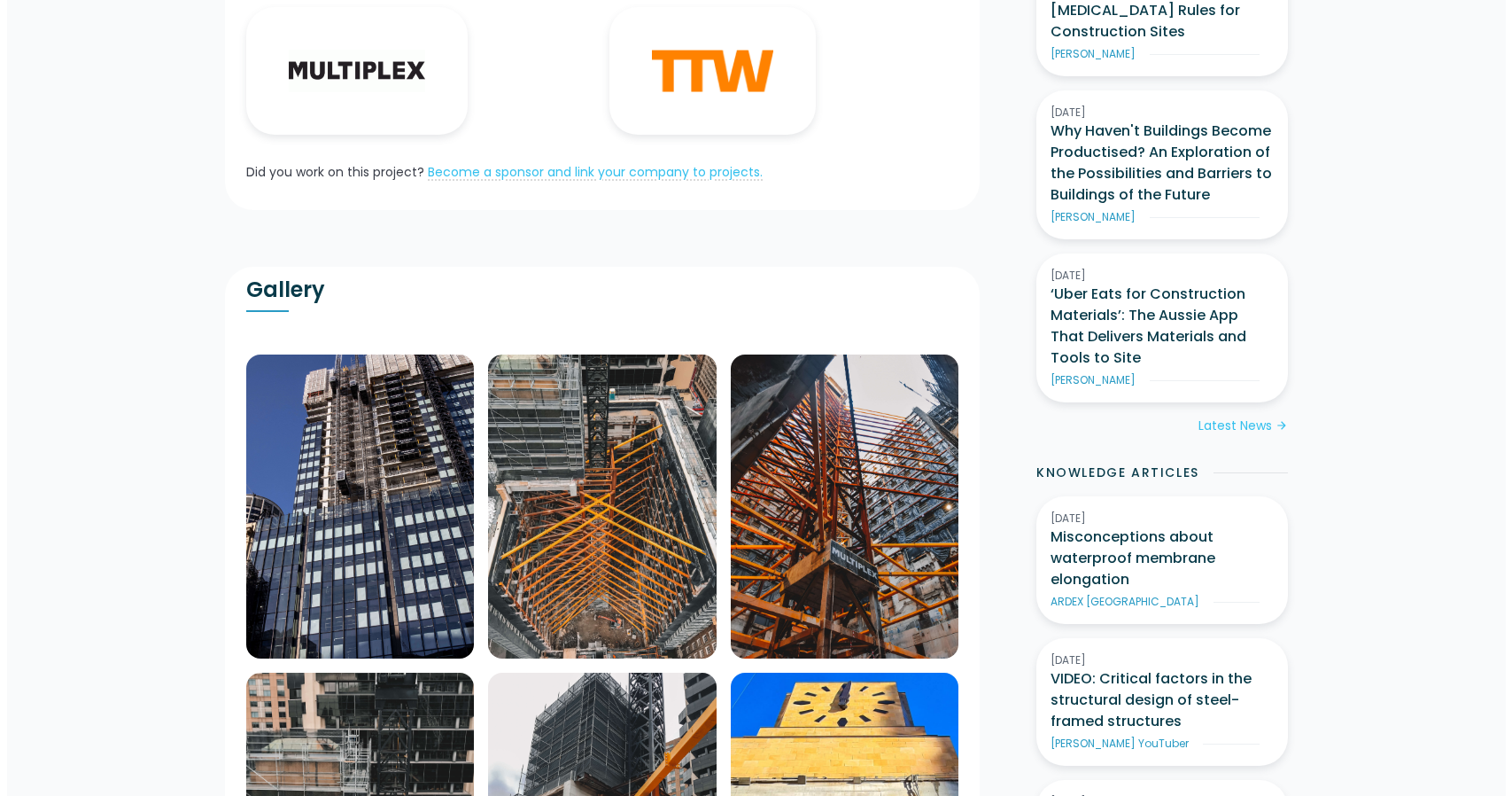
scroll to position [1395, 0]
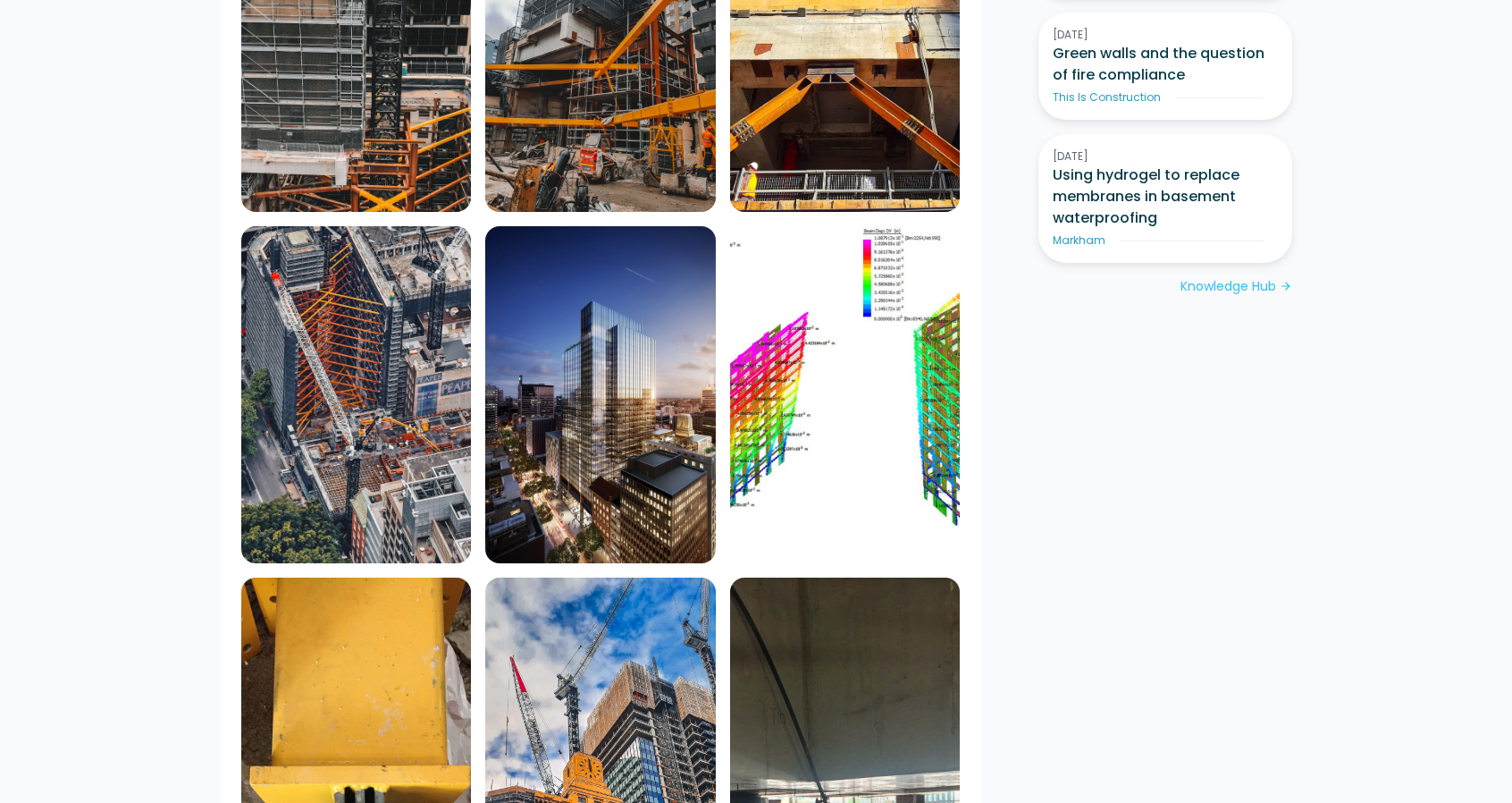
click at [395, 37] on img at bounding box center [356, 58] width 230 height 307
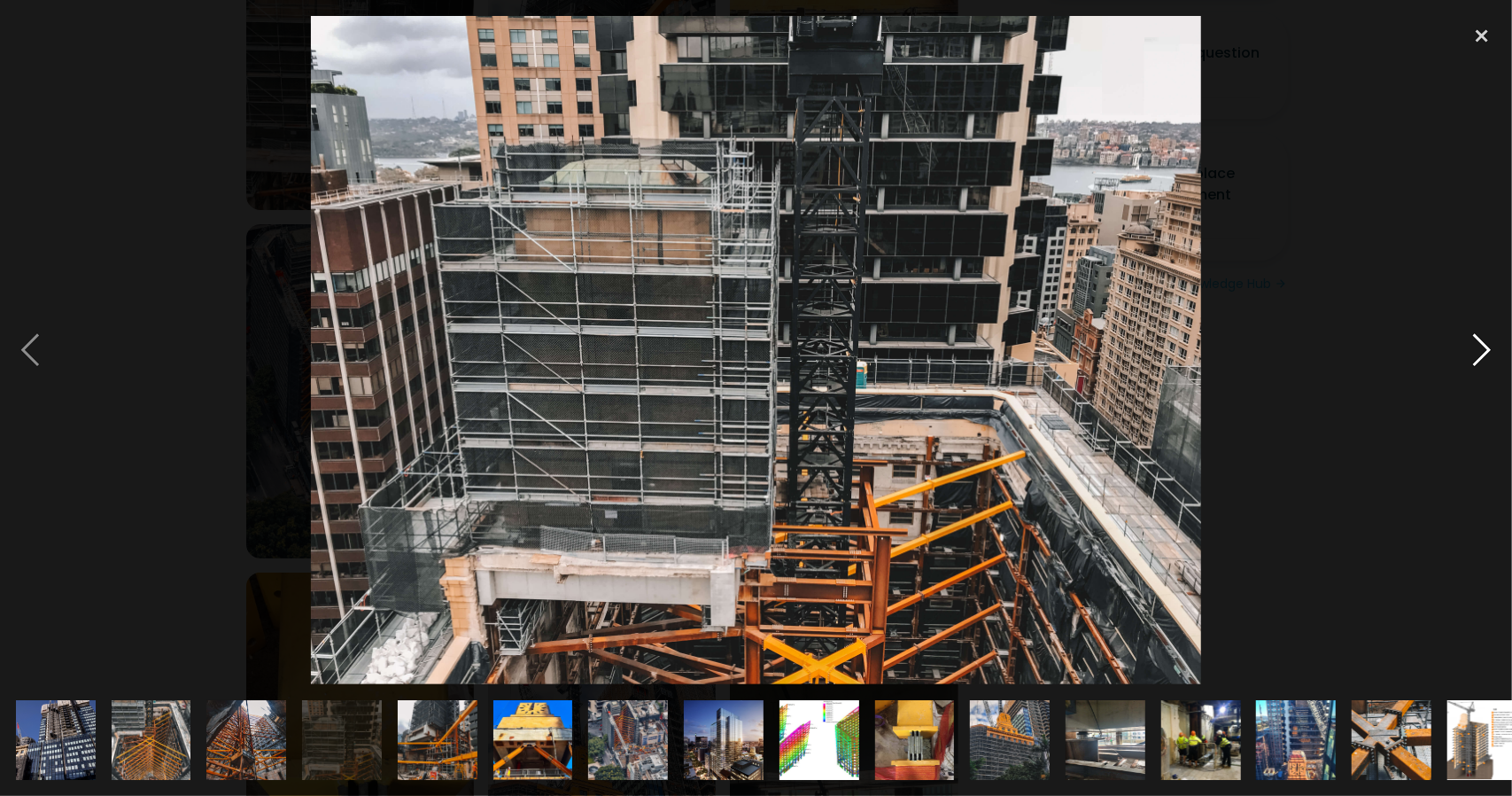
click at [1483, 353] on div at bounding box center [1482, 351] width 60 height 668
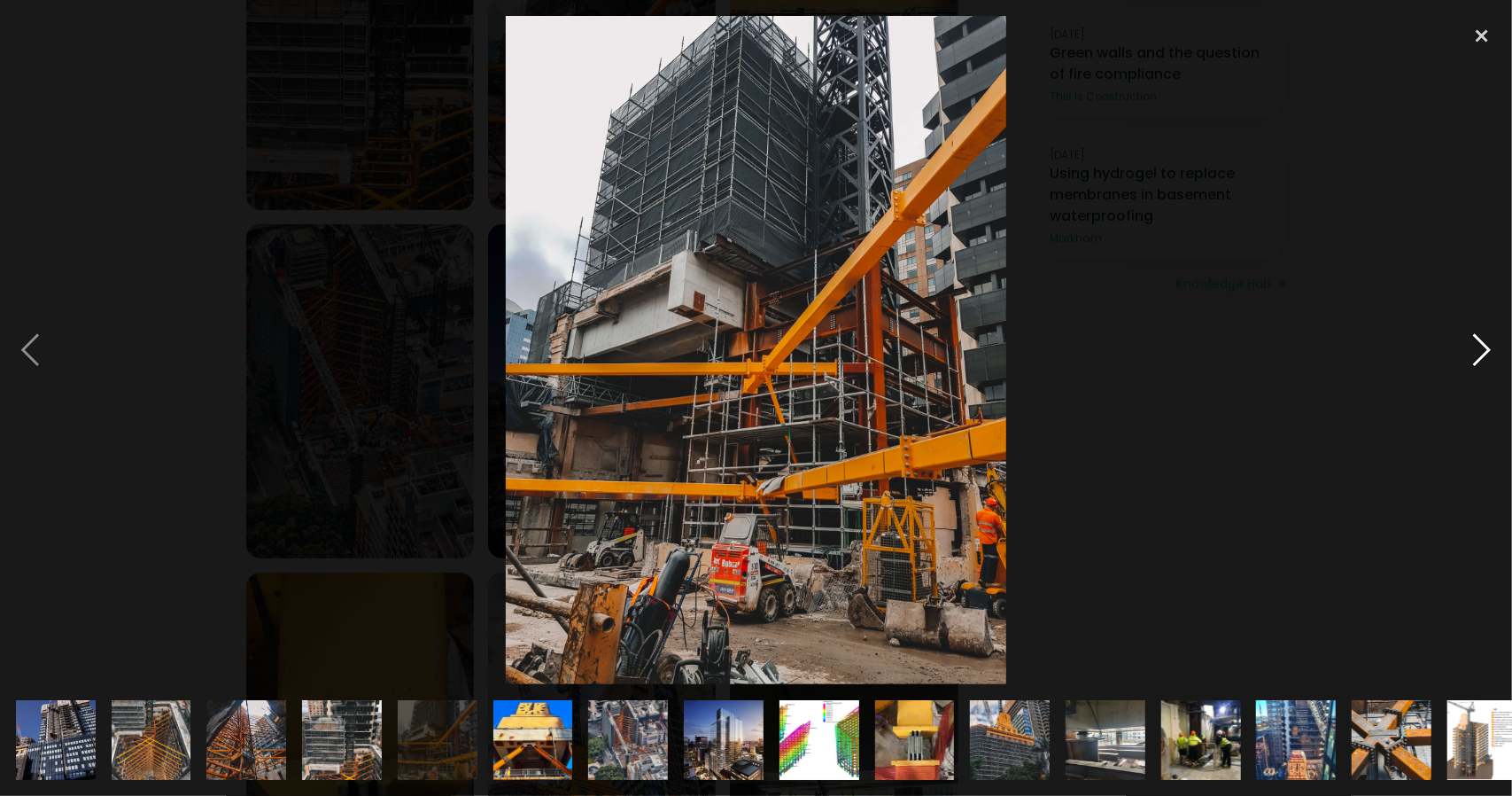
click at [1485, 353] on div at bounding box center [1482, 351] width 60 height 668
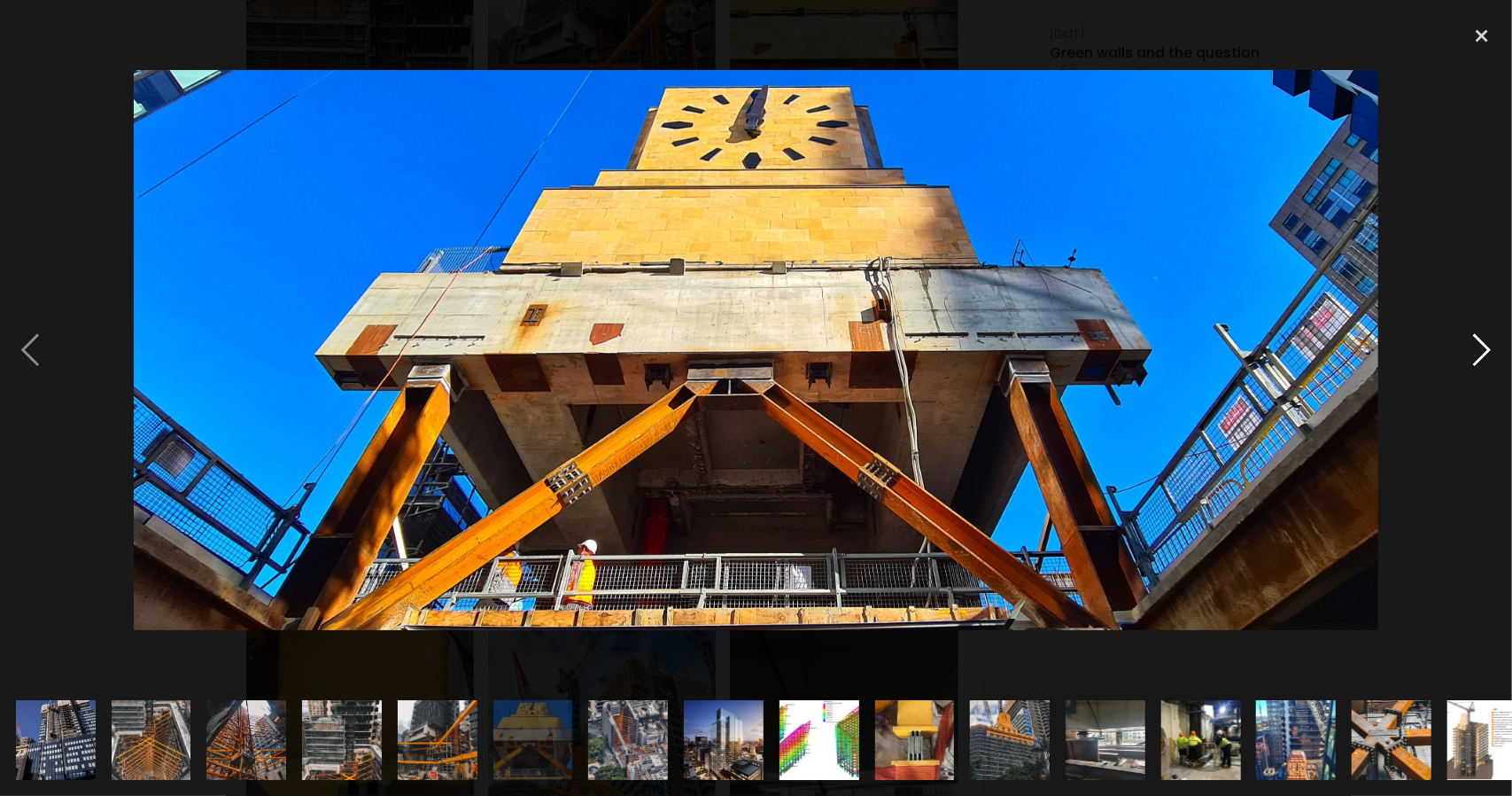
click at [1485, 352] on div at bounding box center [1482, 351] width 60 height 668
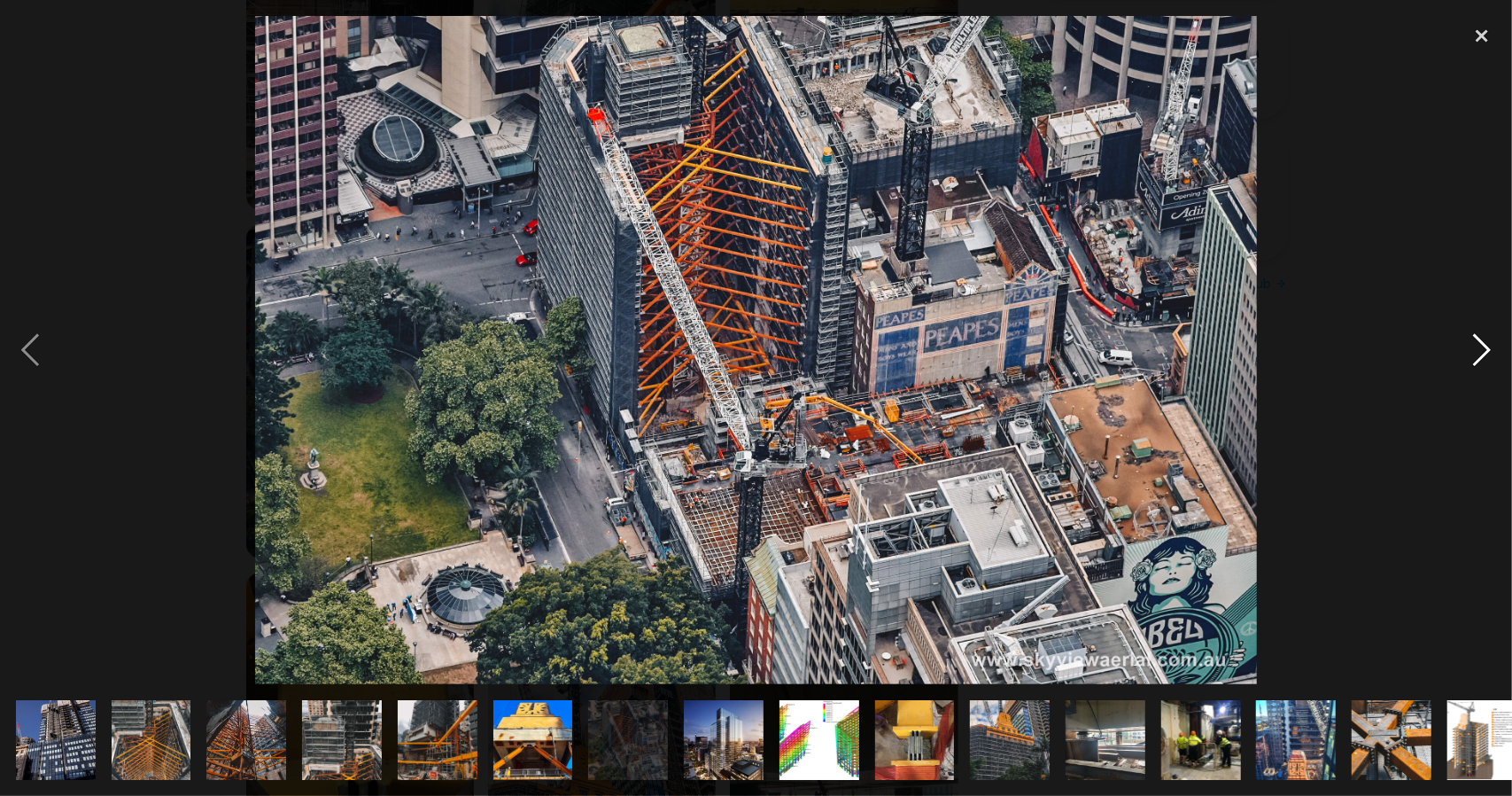
click at [1491, 356] on div at bounding box center [1482, 351] width 60 height 668
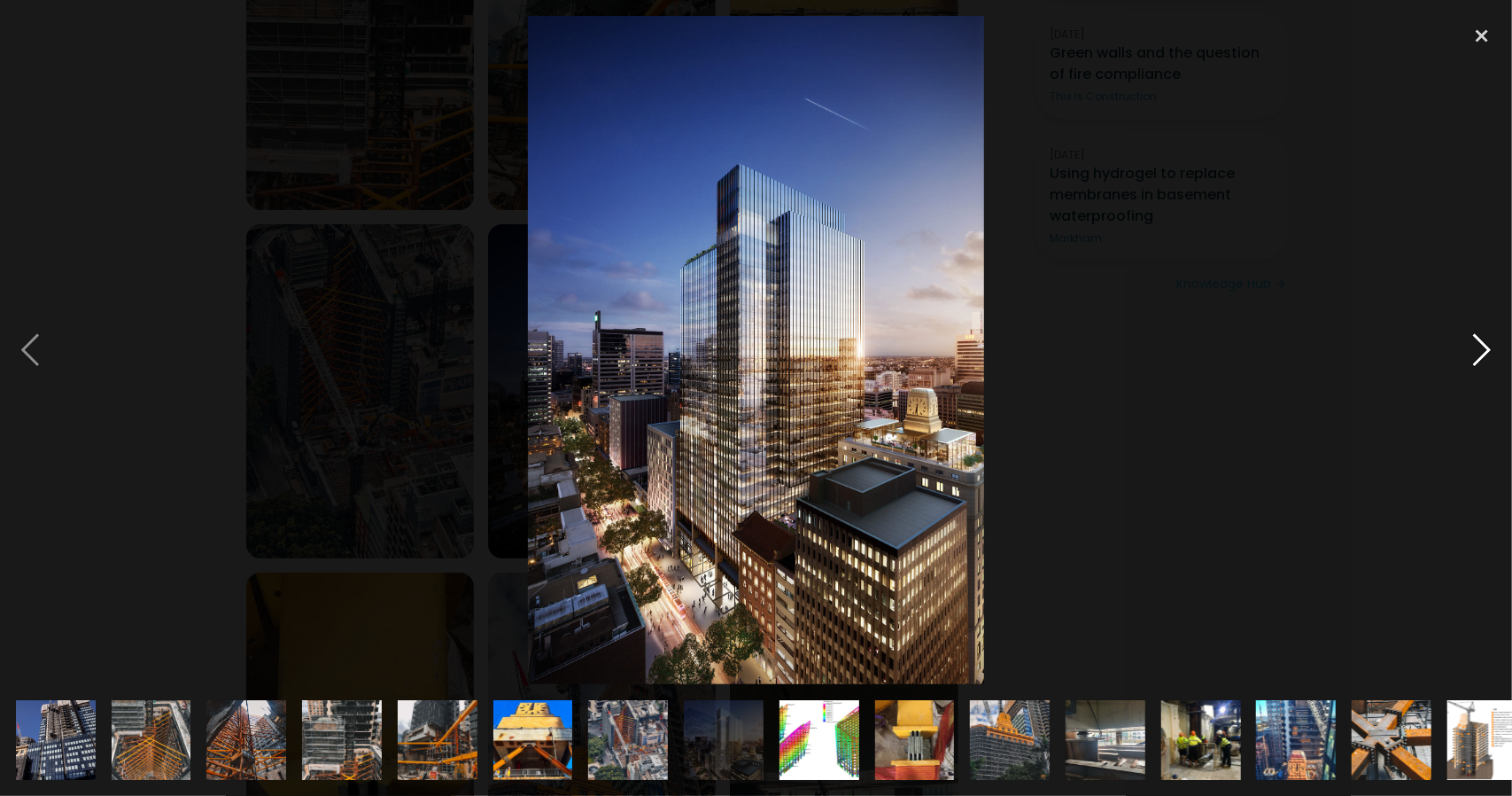
click at [1491, 356] on div at bounding box center [1482, 351] width 60 height 668
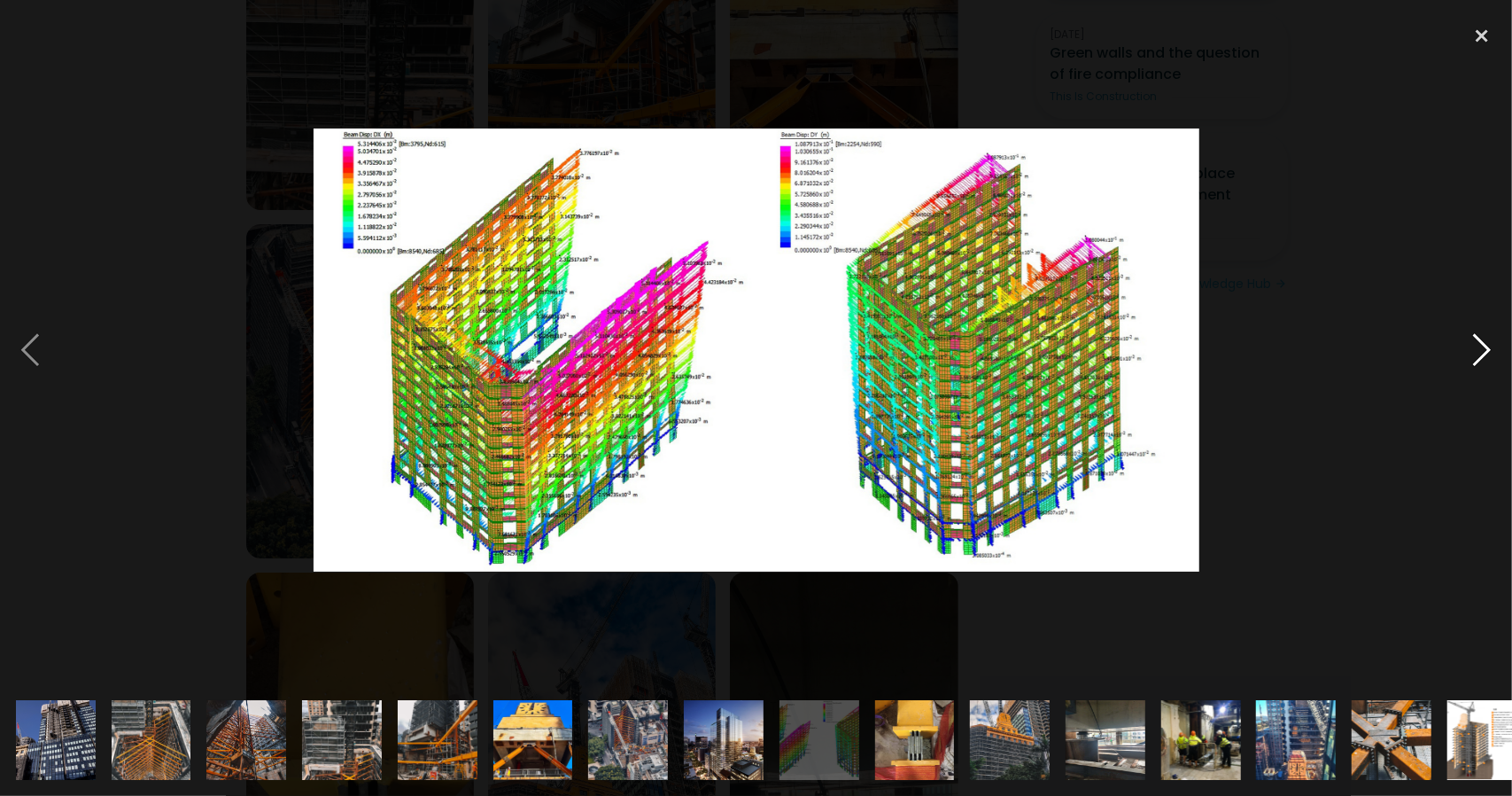
click at [1491, 356] on div at bounding box center [1482, 351] width 60 height 668
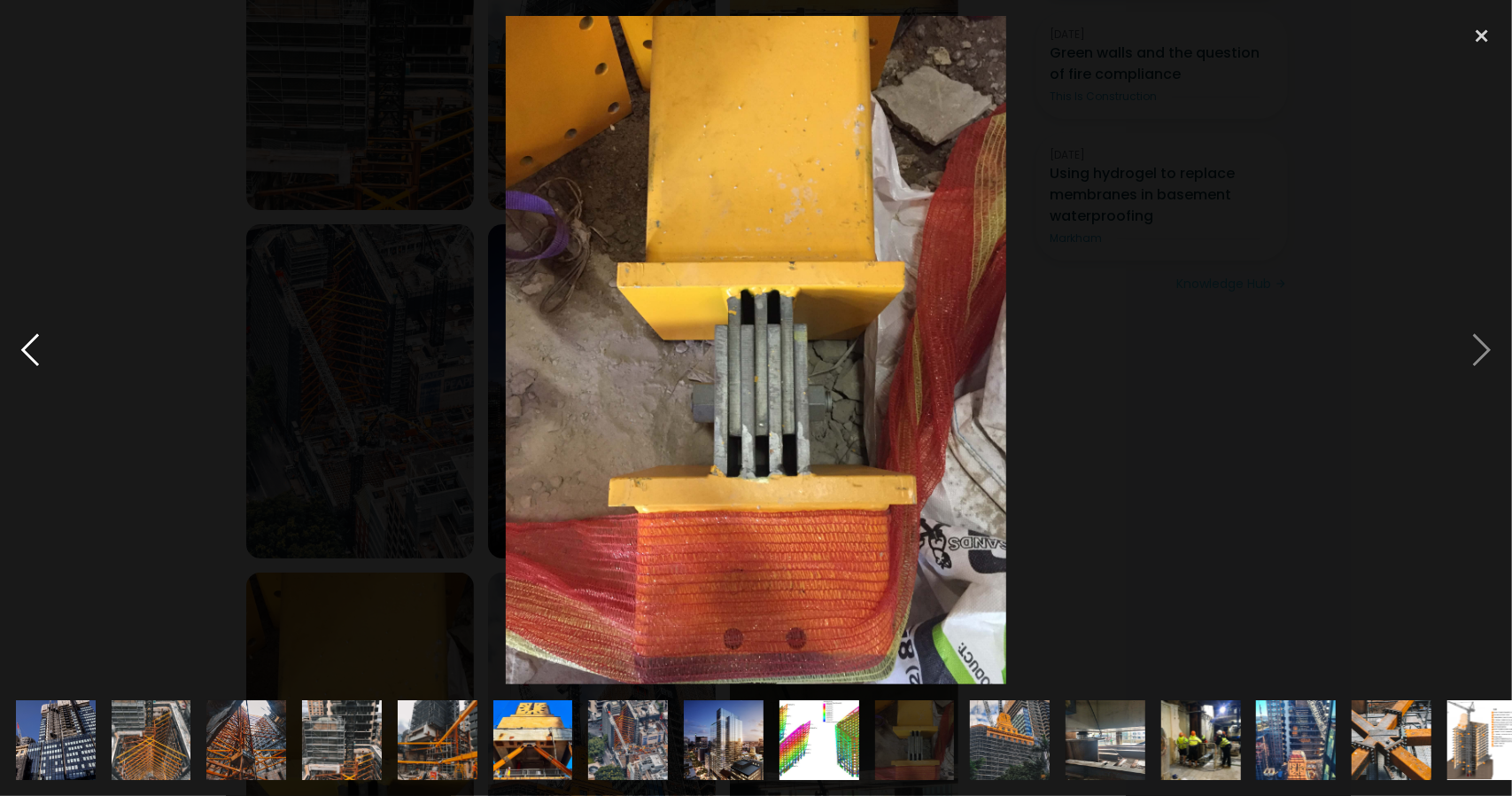
click at [40, 352] on div at bounding box center [30, 351] width 60 height 668
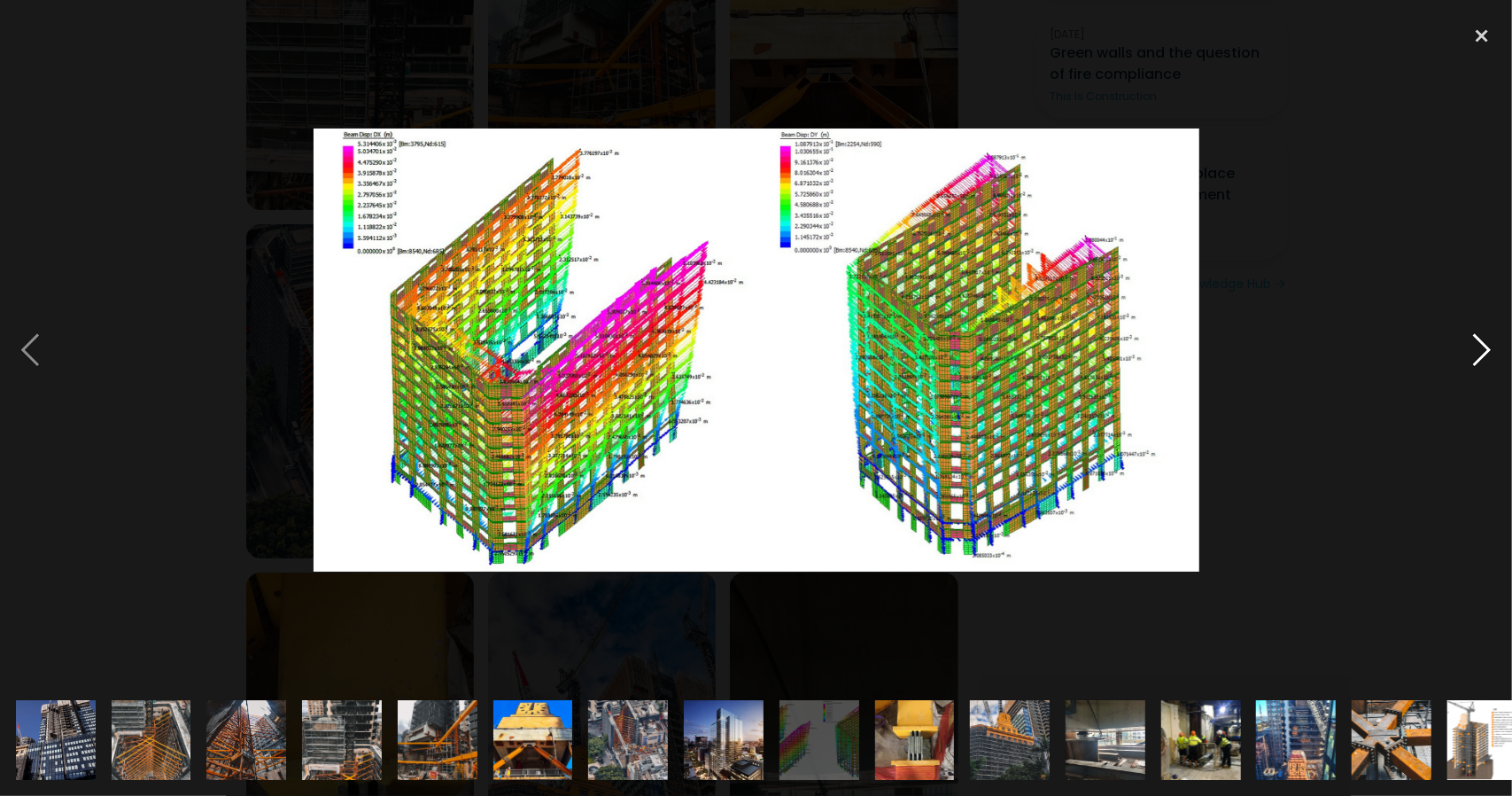
click at [1483, 352] on div at bounding box center [1482, 351] width 60 height 668
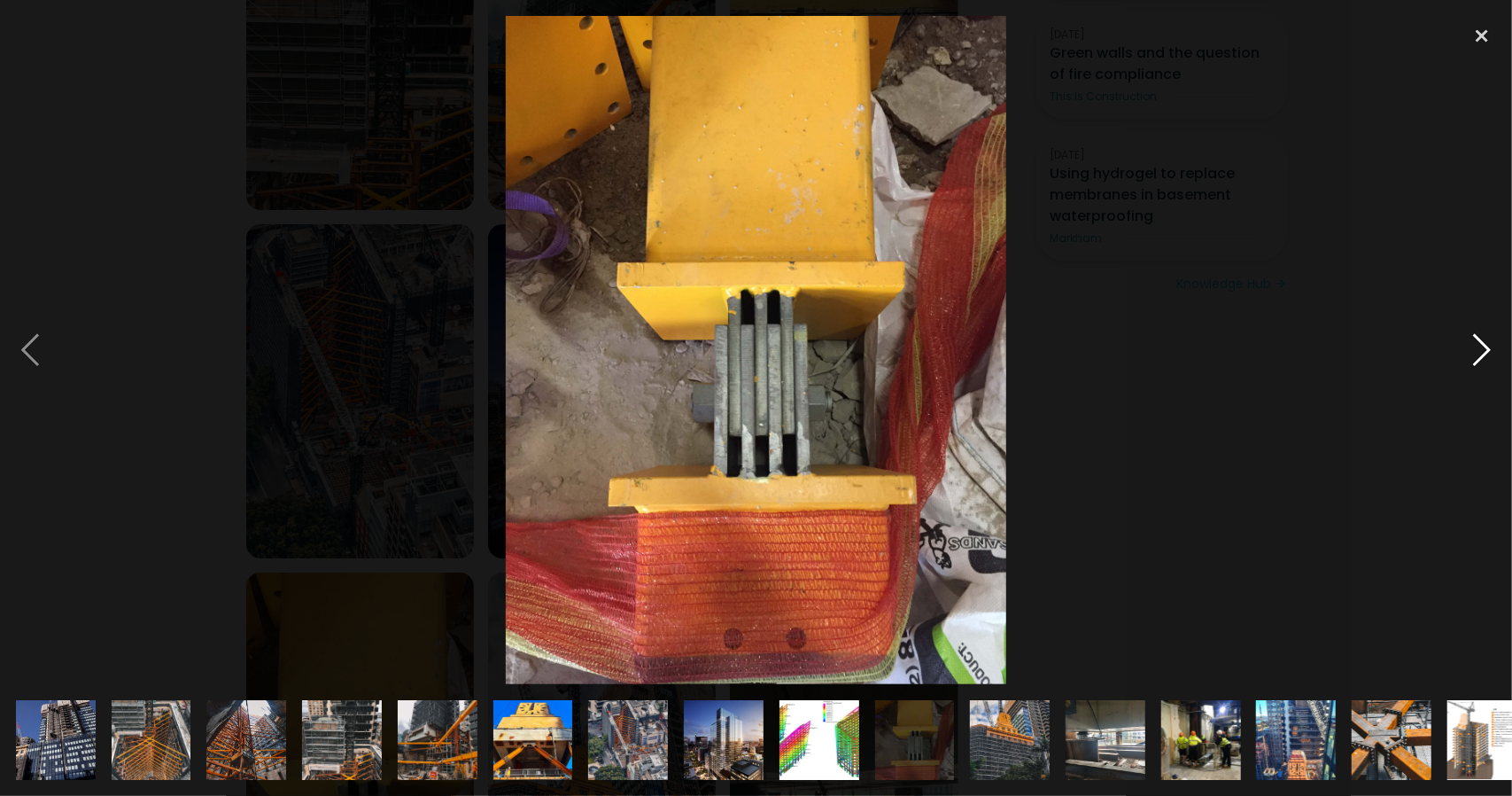
click at [1483, 352] on div at bounding box center [1482, 351] width 60 height 668
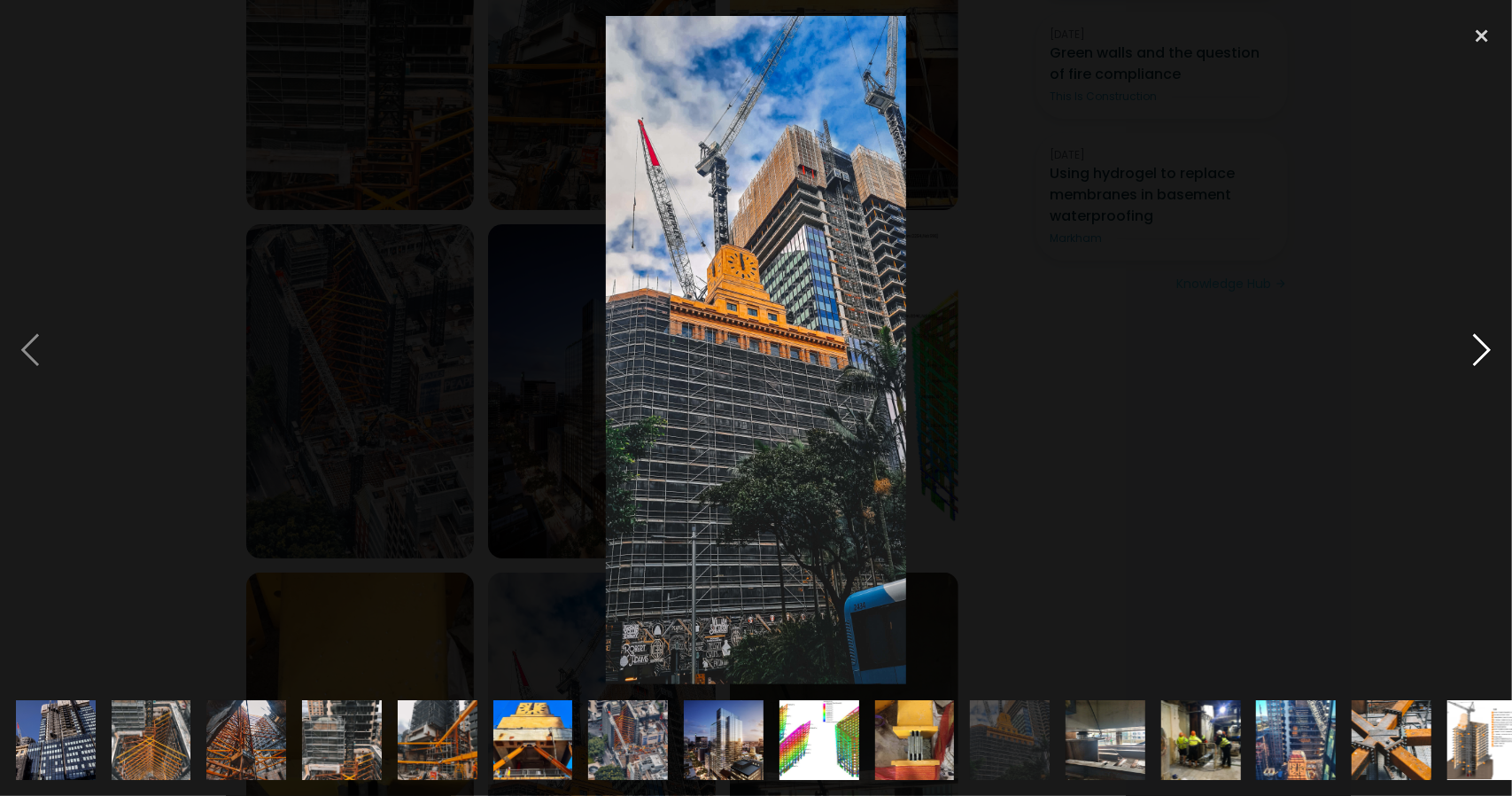
click at [1485, 352] on div at bounding box center [1482, 351] width 60 height 668
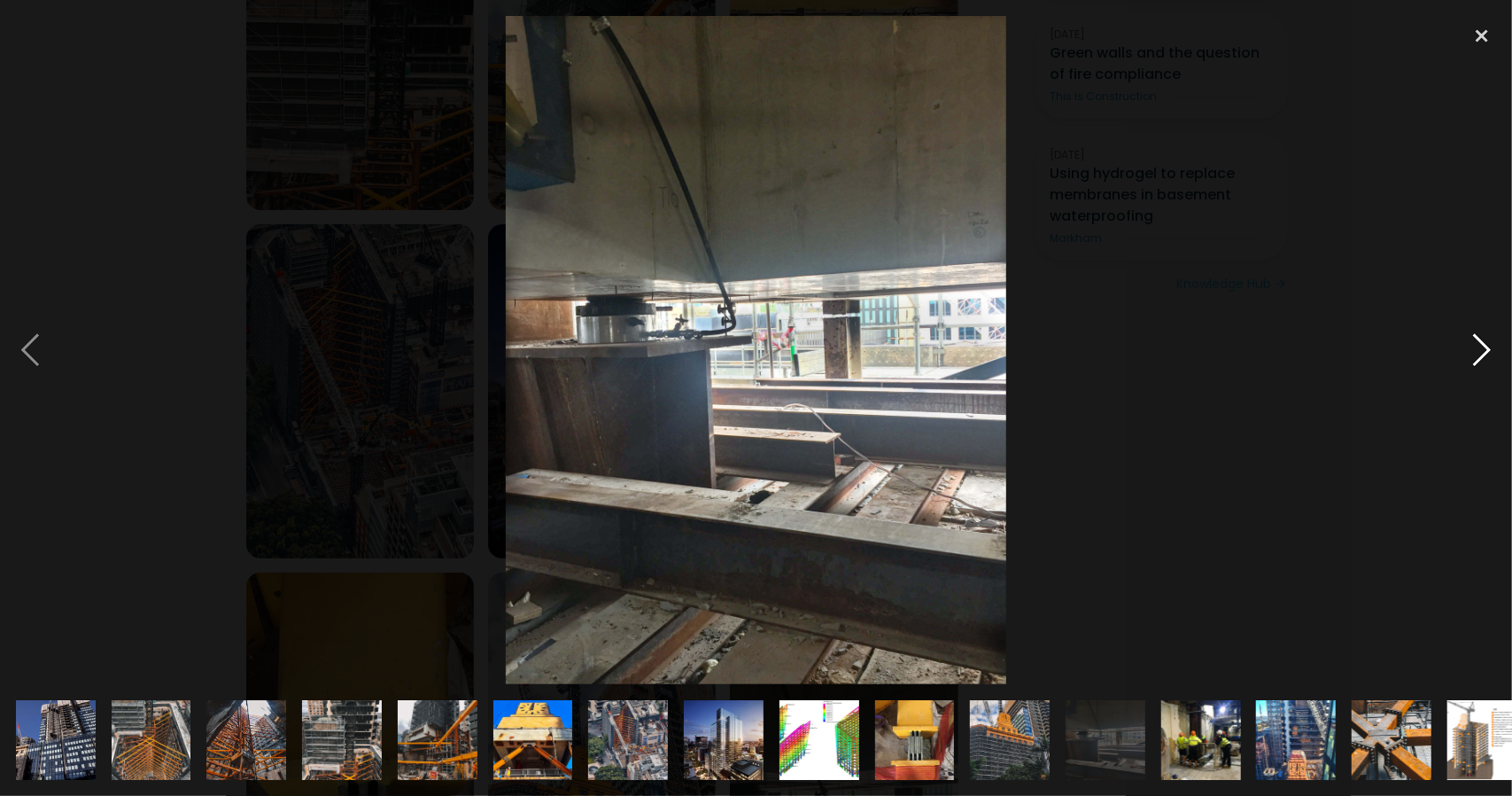
click at [1485, 352] on div at bounding box center [1482, 351] width 60 height 668
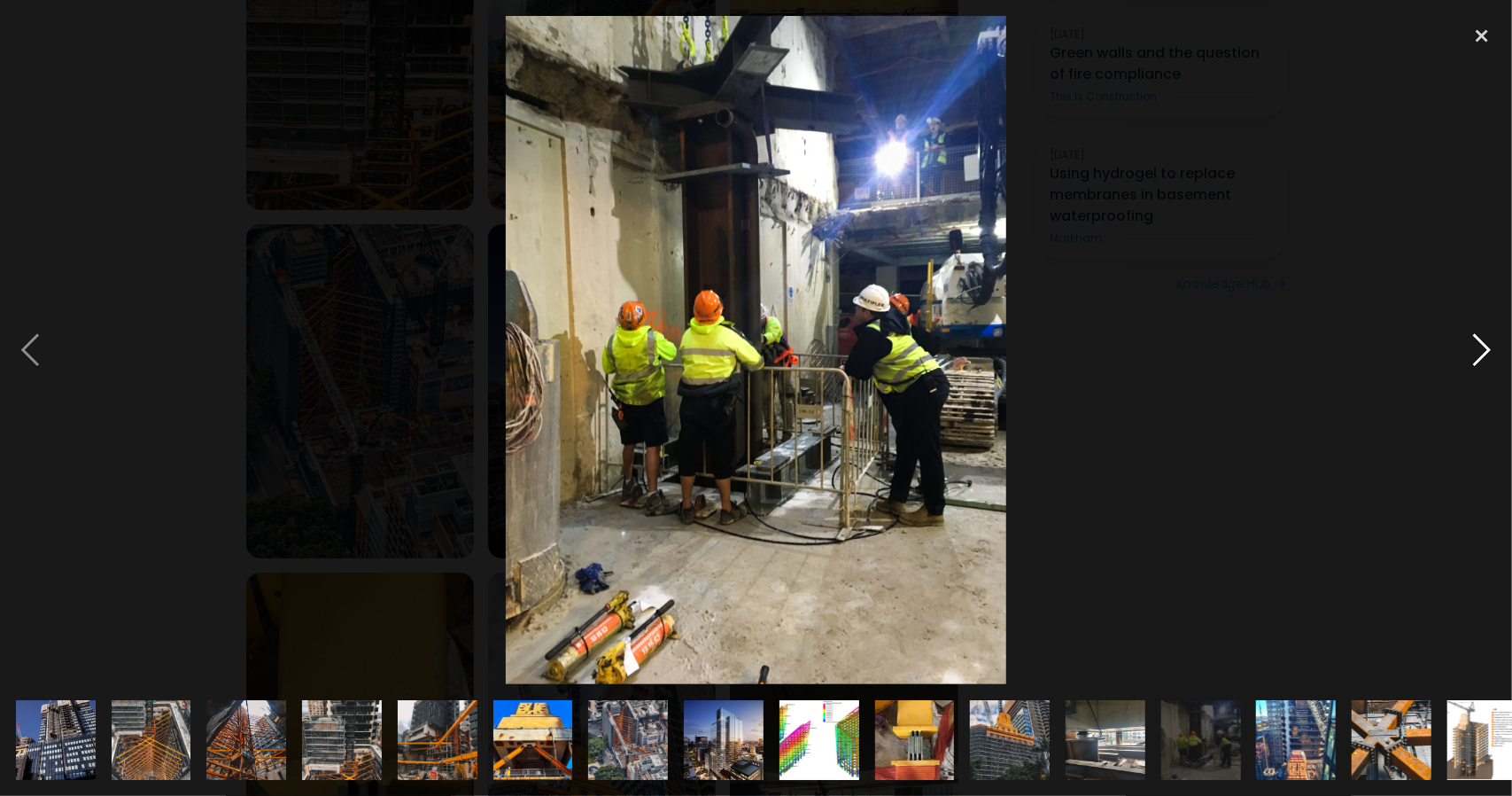
click at [1485, 352] on div at bounding box center [1482, 351] width 60 height 668
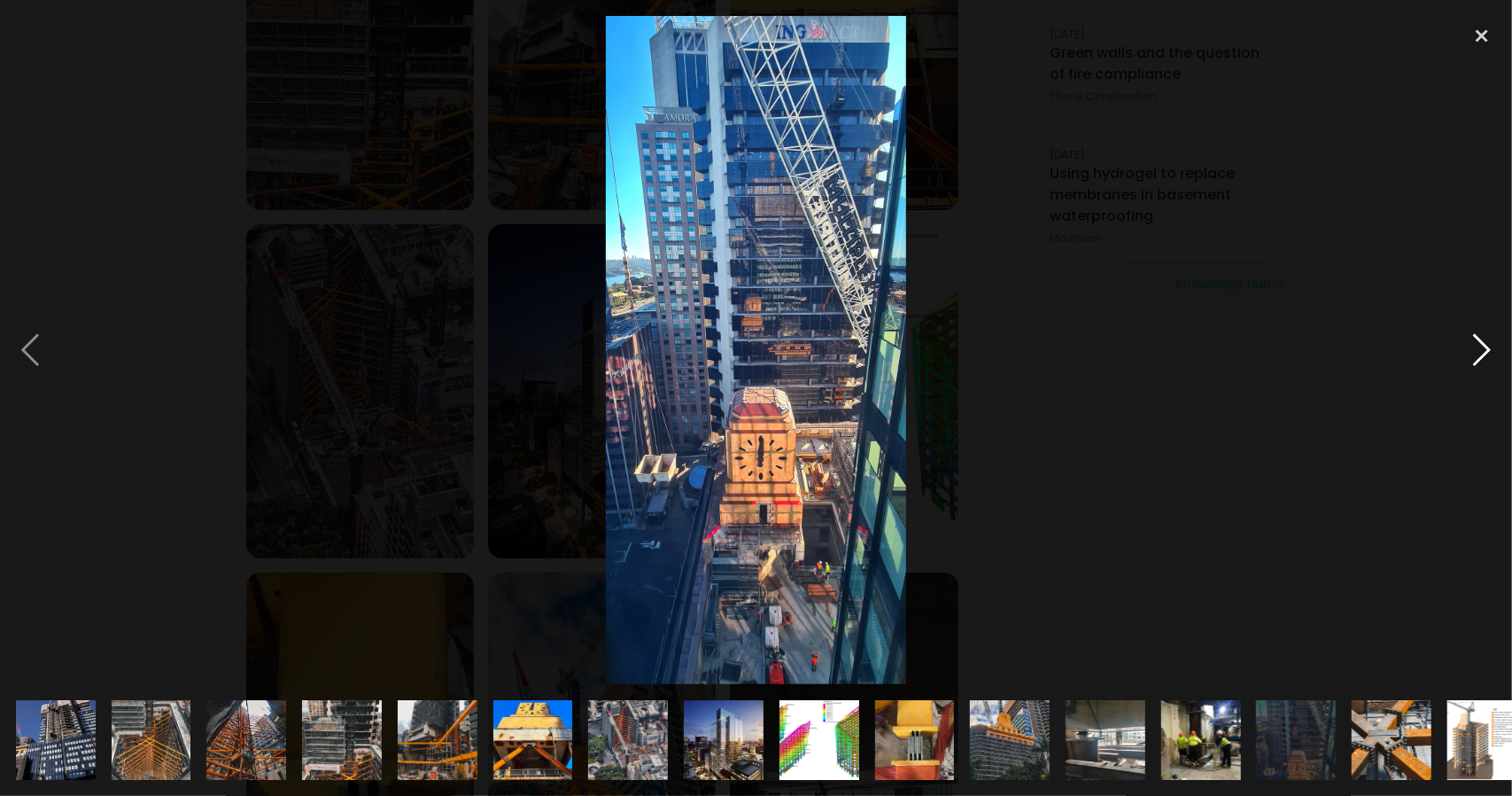
click at [1485, 352] on div at bounding box center [1482, 351] width 60 height 668
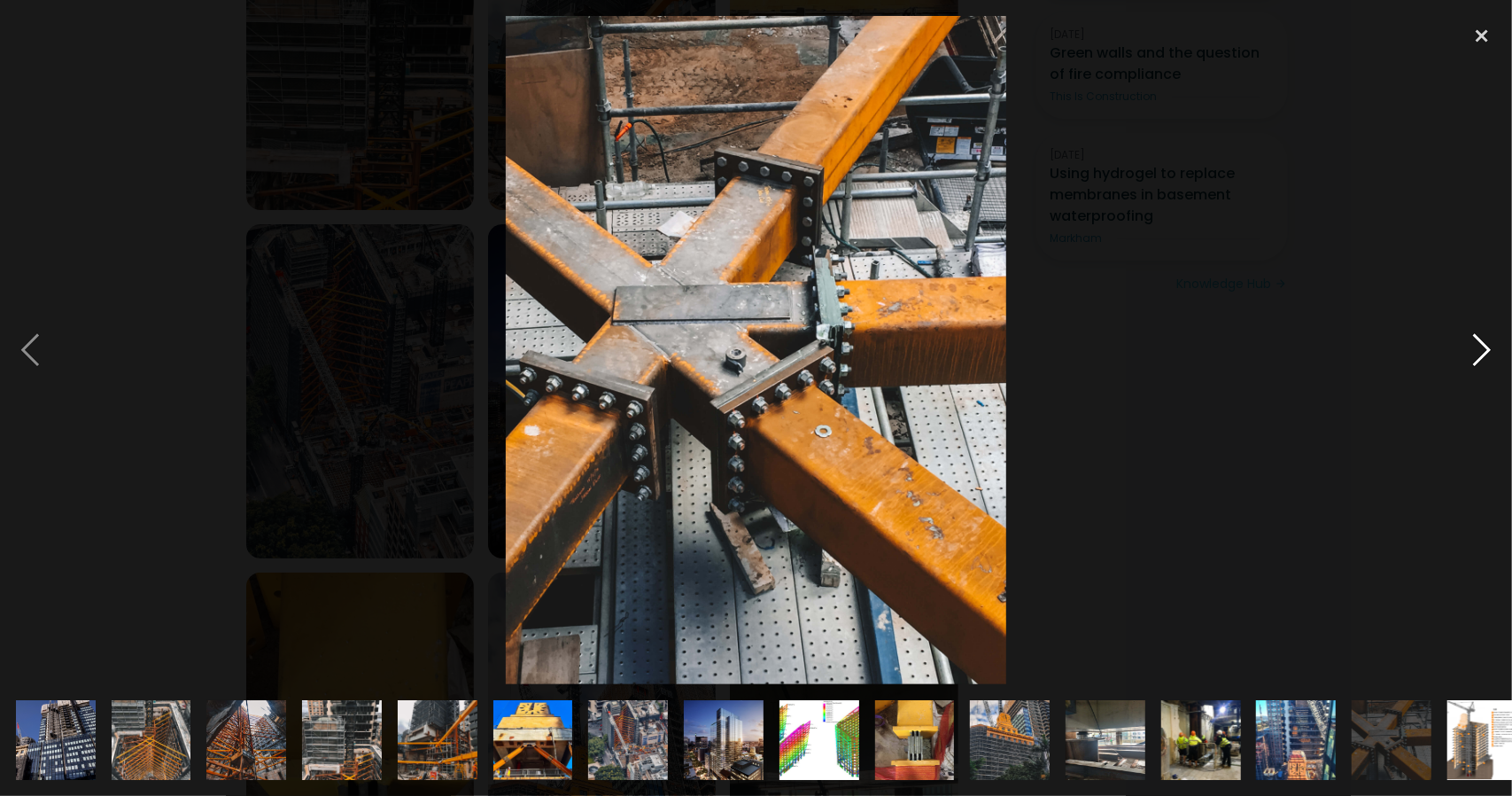
click at [1485, 352] on div at bounding box center [1482, 351] width 60 height 668
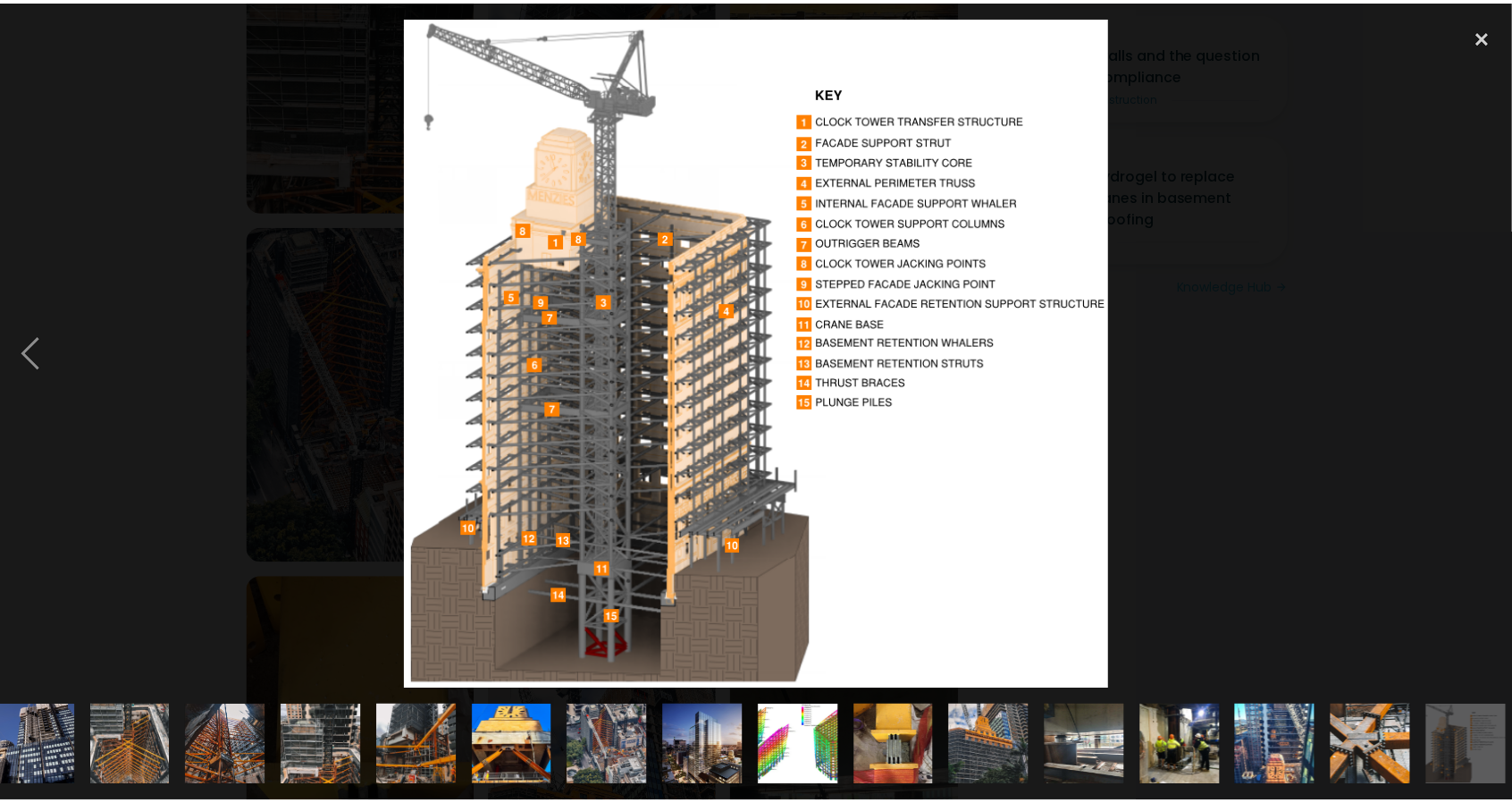
scroll to position [0, 30]
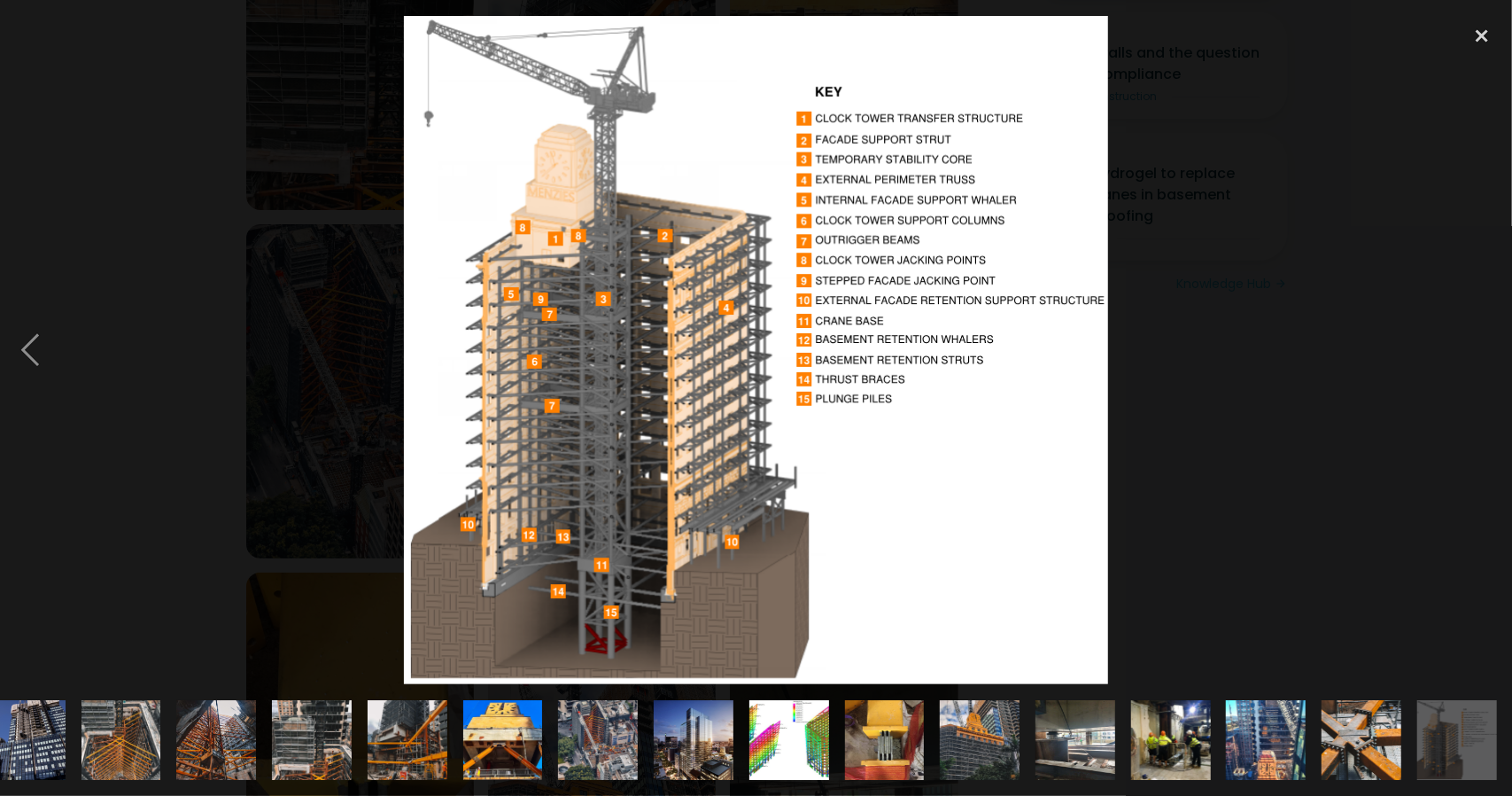
click at [1485, 352] on div at bounding box center [1482, 351] width 60 height 668
click at [1497, 351] on div at bounding box center [1482, 351] width 60 height 668
click at [984, 722] on img at bounding box center [979, 740] width 80 height 177
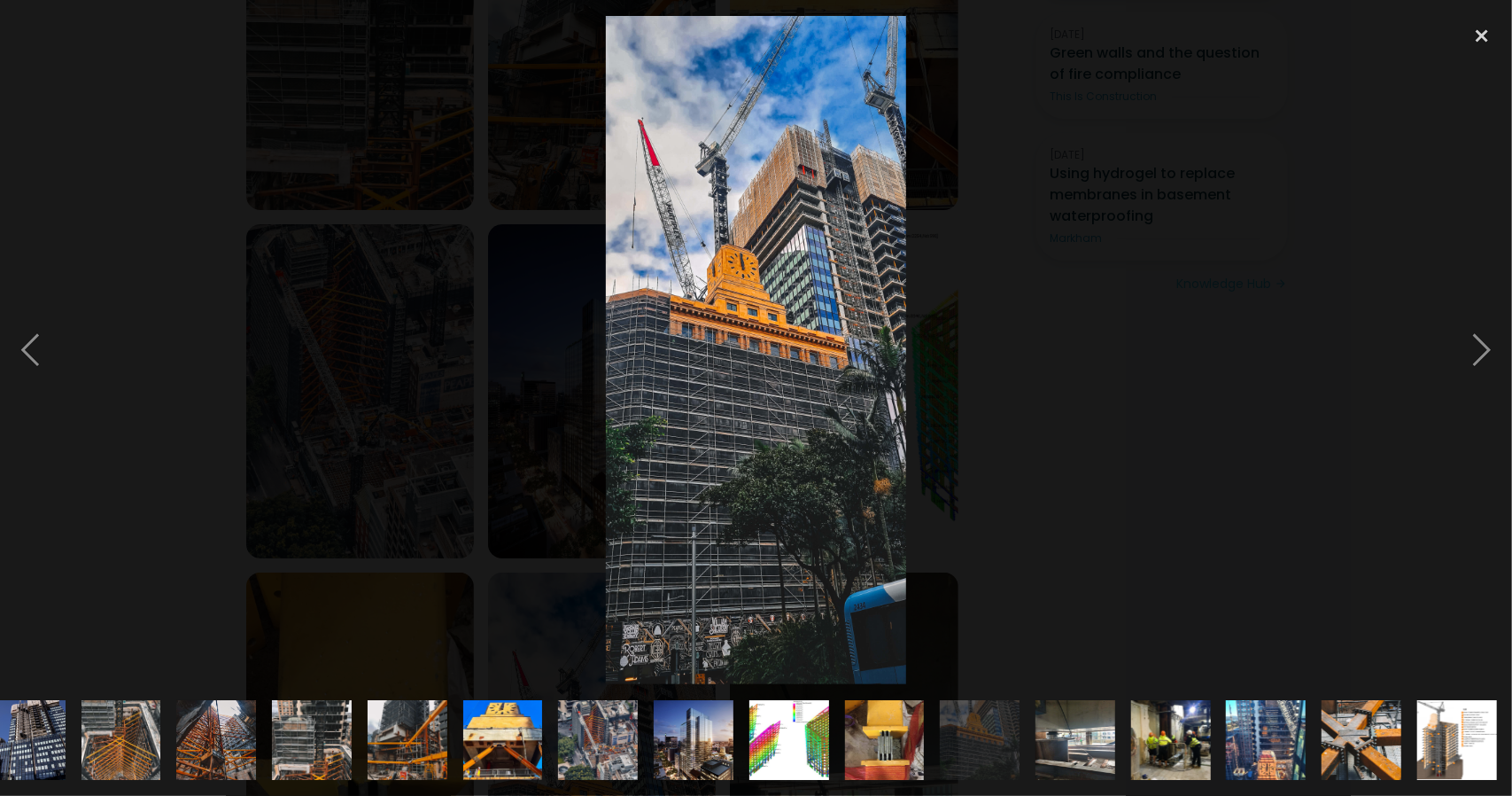
click at [219, 730] on img at bounding box center [216, 740] width 119 height 80
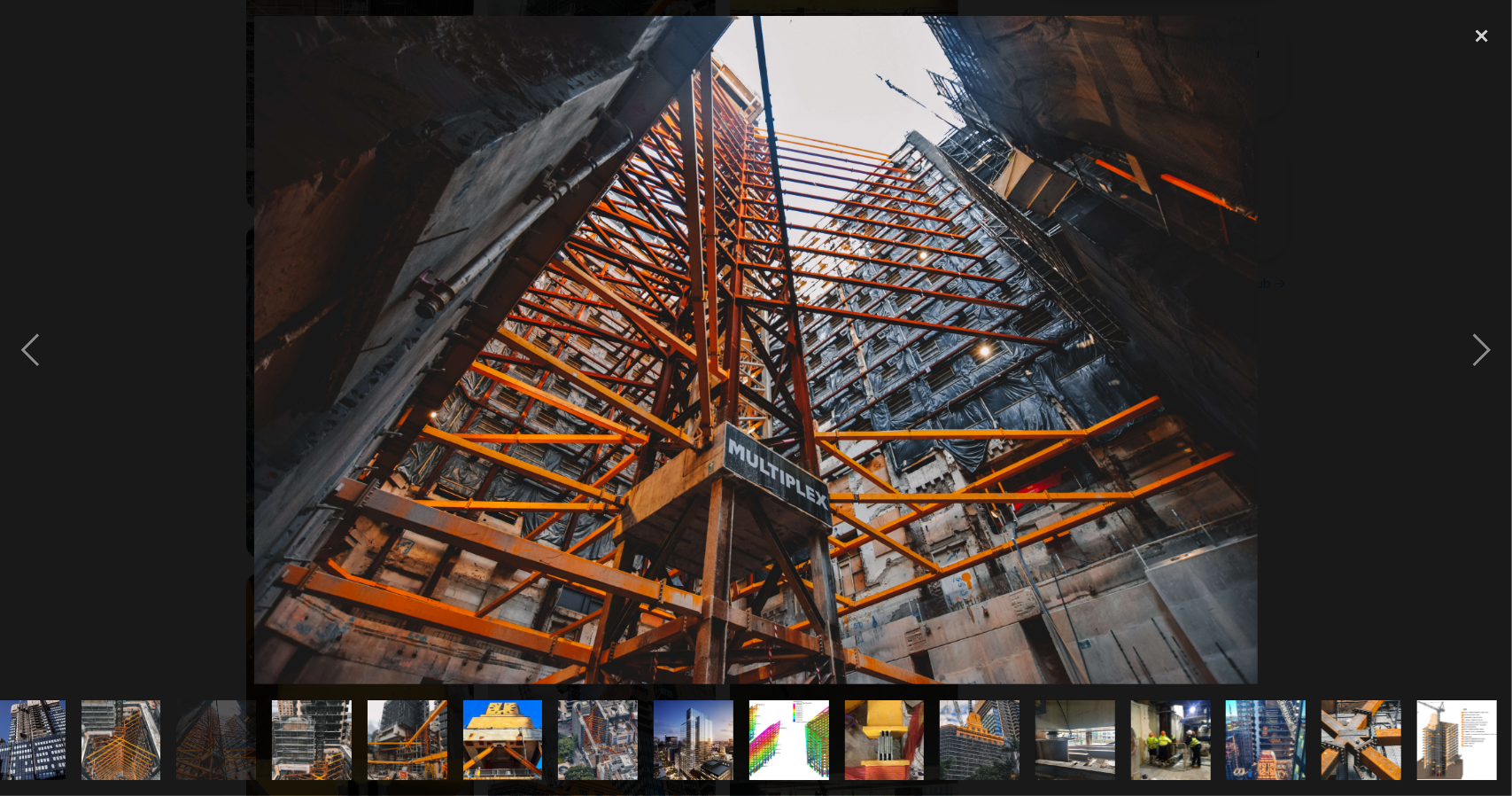
click at [949, 729] on img at bounding box center [979, 740] width 80 height 177
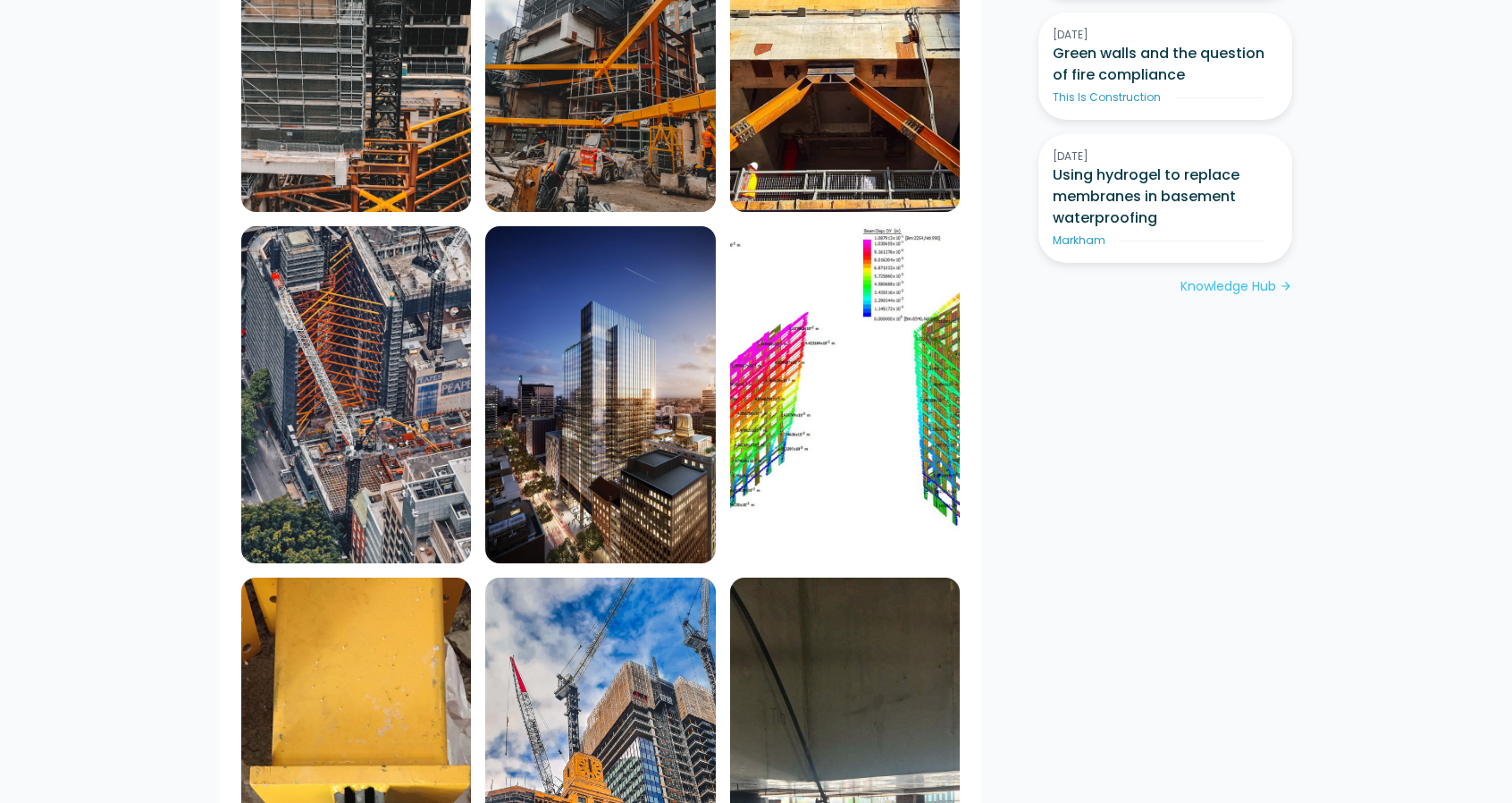
scroll to position [0, 0]
